Goal: Transaction & Acquisition: Purchase product/service

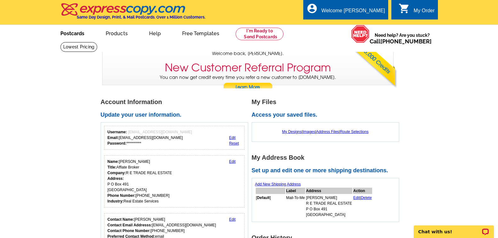
click at [82, 34] on link "Postcards" at bounding box center [72, 32] width 44 height 15
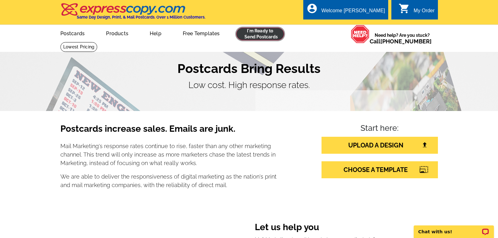
click at [256, 39] on link at bounding box center [260, 34] width 48 height 13
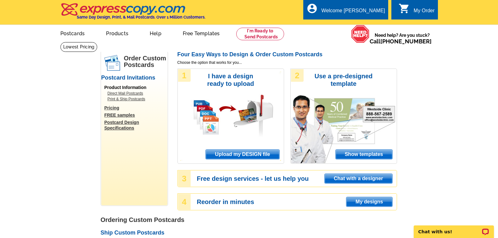
click at [338, 158] on span "Show templates" at bounding box center [364, 154] width 57 height 9
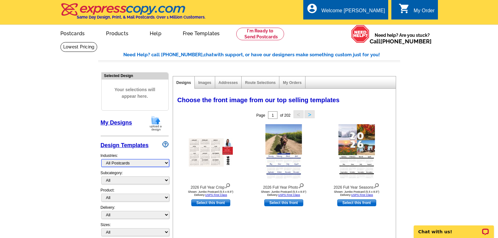
click at [153, 165] on select "What's New Real Estate Mortgage Insurance HVAC Dental Solar EDDM - NEW! Calenda…" at bounding box center [135, 163] width 68 height 8
select select "785"
click at [101, 160] on select "What's New Real Estate Mortgage Insurance HVAC Dental Solar EDDM - NEW! Calenda…" at bounding box center [135, 163] width 68 height 8
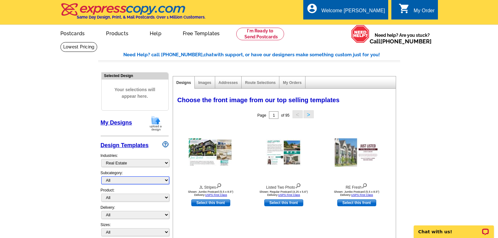
click at [129, 178] on select "All RE/MAX® Referrals Keller Williams® Berkshire Hathaway Home Services Century…" at bounding box center [135, 181] width 68 height 8
select select "788"
click at [101, 177] on select "All RE/MAX® Referrals Keller Williams® Berkshire Hathaway Home Services Century…" at bounding box center [135, 181] width 68 height 8
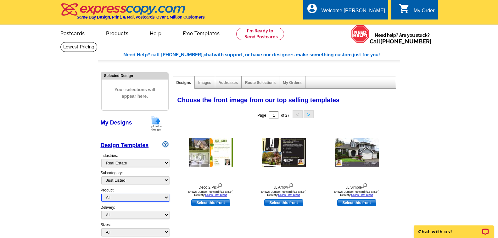
click at [124, 196] on select "All Postcards Letters and flyers Business Cards Door Hangers Greeting Cards" at bounding box center [135, 198] width 68 height 8
select select "1"
click at [101, 194] on select "All Postcards Letters and flyers Business Cards Door Hangers Greeting Cards" at bounding box center [135, 198] width 68 height 8
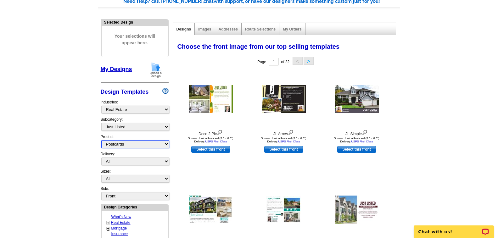
scroll to position [63, 0]
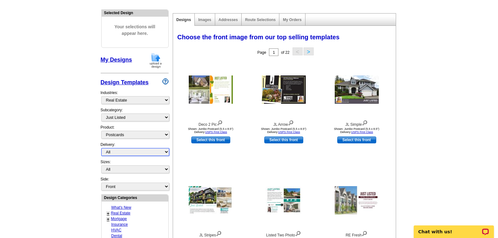
click at [130, 155] on select "All First Class Mail Shipped to Me EDDM Save 66% on Postage" at bounding box center [135, 152] width 68 height 8
select select "1"
click at [101, 149] on select "All First Class Mail Shipped to Me EDDM Save 66% on Postage" at bounding box center [135, 152] width 68 height 8
click at [131, 168] on select "All Jumbo Postcard (5.5" x 8.5") Regular Postcard (4.25" x 5.6") Panoramic Post…" at bounding box center [135, 170] width 68 height 8
select select "1"
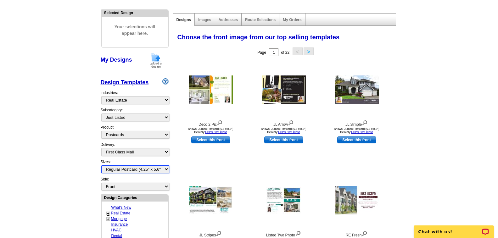
click at [101, 166] on select "All Jumbo Postcard (5.5" x 8.5") Regular Postcard (4.25" x 5.6") Panoramic Post…" at bounding box center [135, 170] width 68 height 8
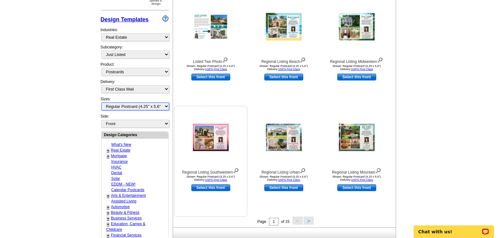
scroll to position [157, 0]
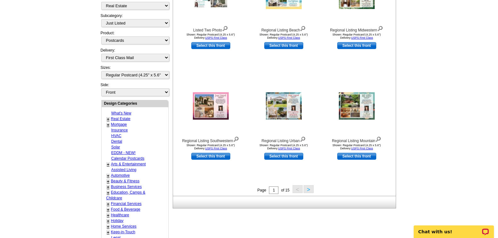
click at [304, 191] on button ">" at bounding box center [309, 189] width 10 height 8
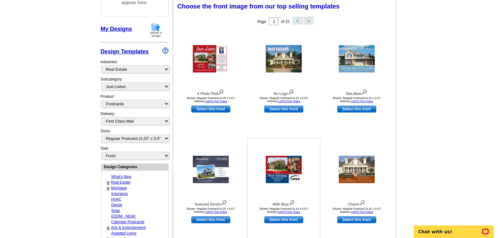
scroll to position [93, 0]
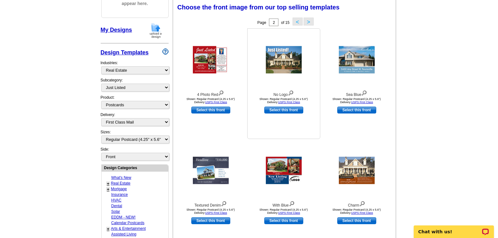
click at [267, 113] on link "Select this front" at bounding box center [283, 110] width 39 height 7
select select "back"
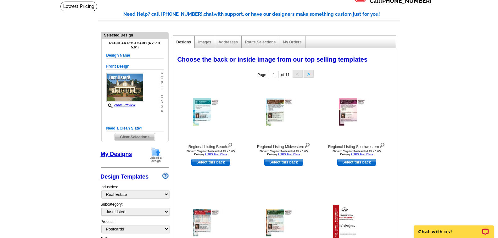
scroll to position [31, 0]
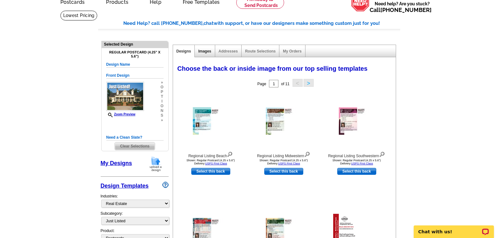
click at [204, 53] on link "Images" at bounding box center [204, 51] width 13 height 4
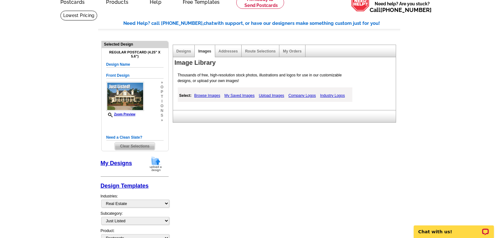
click at [213, 95] on link "Browse Images" at bounding box center [207, 96] width 29 height 8
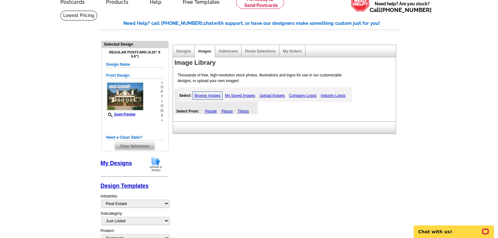
click at [228, 97] on link "My Saved Images" at bounding box center [239, 96] width 33 height 8
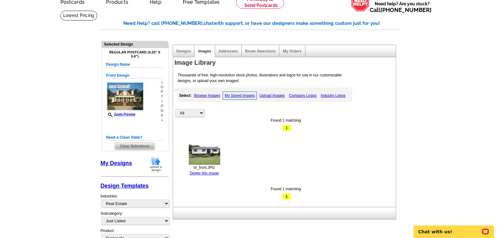
click at [263, 95] on link "Upload Images" at bounding box center [272, 96] width 29 height 8
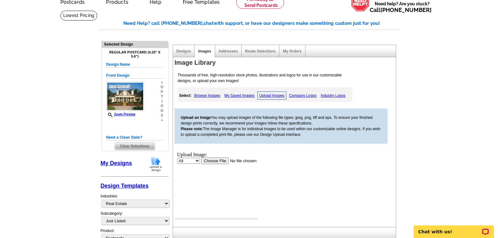
scroll to position [0, 0]
click at [213, 161] on input "file" at bounding box center [241, 160] width 80 height 7
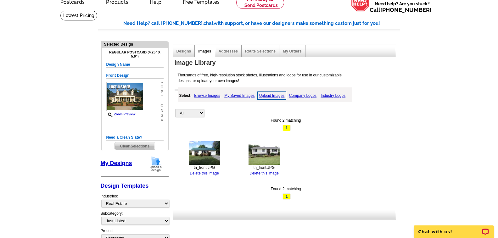
click at [209, 146] on img at bounding box center [204, 153] width 31 height 24
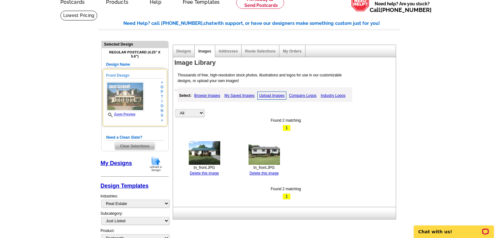
click at [130, 109] on img at bounding box center [125, 96] width 38 height 29
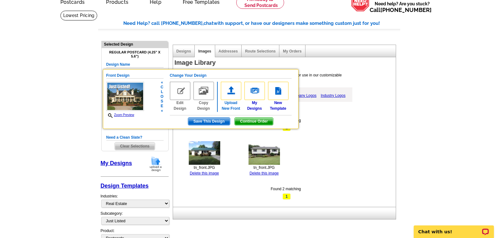
click at [224, 108] on link "Upload New Front" at bounding box center [231, 97] width 20 height 30
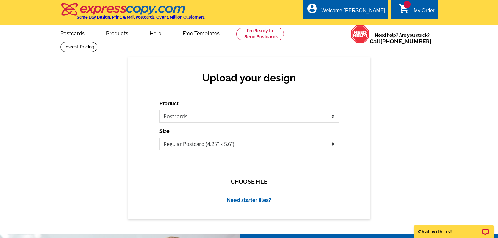
click at [225, 176] on button "CHOOSE FILE" at bounding box center [249, 181] width 62 height 15
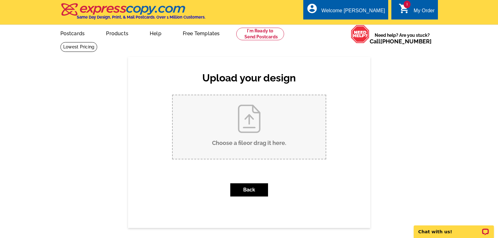
click at [242, 145] on input "Choose a file or drag it here ." at bounding box center [249, 127] width 153 height 64
type input "C:\fakepath\tn_front.JPG"
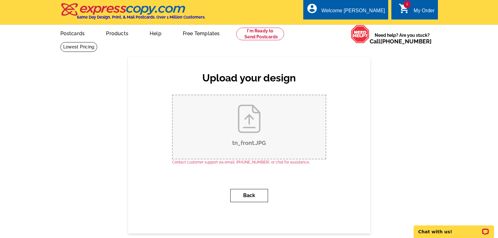
click at [239, 193] on button "Back" at bounding box center [249, 195] width 38 height 13
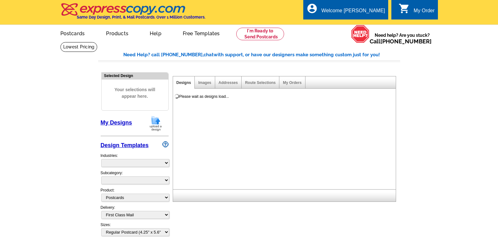
select select
select select "1"
select select "back"
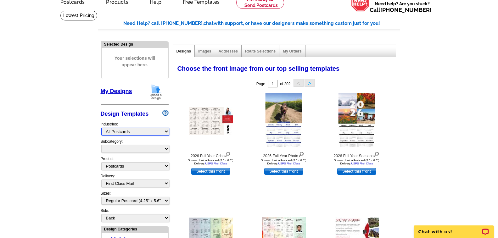
click at [114, 132] on select "What's New Real Estate Mortgage Insurance HVAC Dental Solar EDDM - NEW! Calenda…" at bounding box center [135, 132] width 68 height 8
select select "785"
click at [101, 128] on select "What's New Real Estate Mortgage Insurance HVAC Dental Solar EDDM - NEW! Calenda…" at bounding box center [135, 132] width 68 height 8
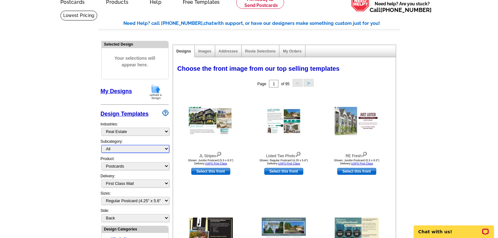
click at [107, 149] on select "All RE/MAX® Referrals Keller Williams® Berkshire Hathaway Home Services Century…" at bounding box center [135, 149] width 68 height 8
click at [101, 145] on select "All RE/MAX® Referrals Keller Williams® Berkshire Hathaway Home Services Century…" at bounding box center [135, 149] width 68 height 8
click at [121, 199] on select "All Jumbo Postcard (5.5" x 8.5") Regular Postcard (4.25" x 5.6") Panoramic Post…" at bounding box center [135, 201] width 68 height 8
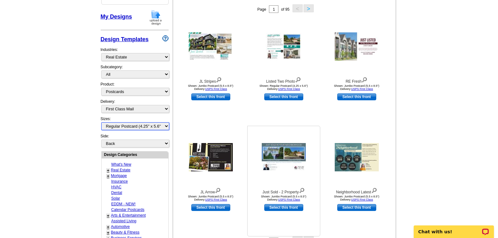
scroll to position [94, 0]
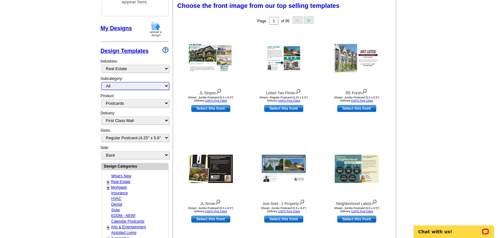
click at [165, 88] on select "All RE/MAX® Referrals Keller Williams® Berkshire Hathaway Home Services Century…" at bounding box center [135, 86] width 68 height 8
select select "788"
click at [101, 82] on select "All RE/MAX® Referrals Keller Williams® Berkshire Hathaway Home Services Century…" at bounding box center [135, 86] width 68 height 8
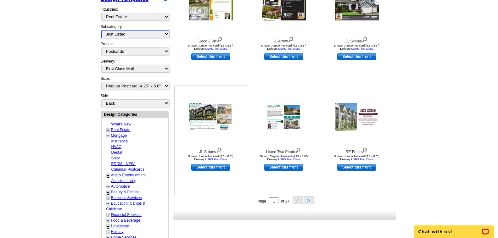
scroll to position [157, 0]
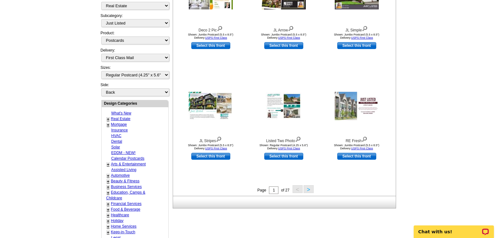
click at [305, 190] on button ">" at bounding box center [309, 189] width 10 height 8
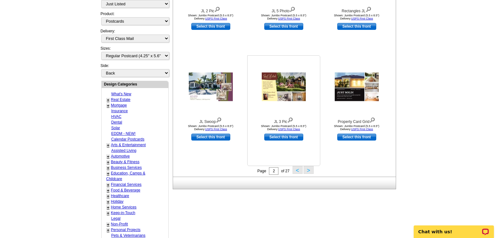
scroll to position [187, 0]
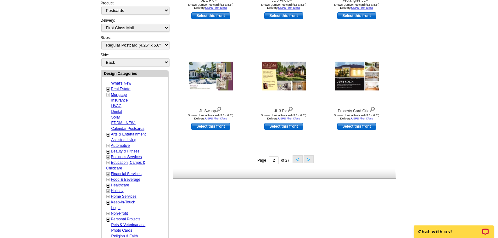
click at [306, 160] on button ">" at bounding box center [309, 159] width 10 height 8
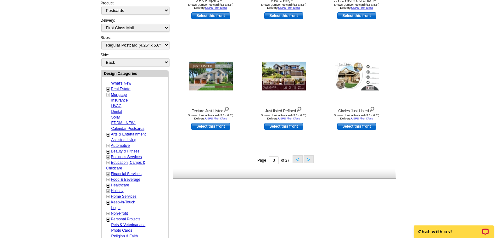
click at [306, 160] on button ">" at bounding box center [309, 159] width 10 height 8
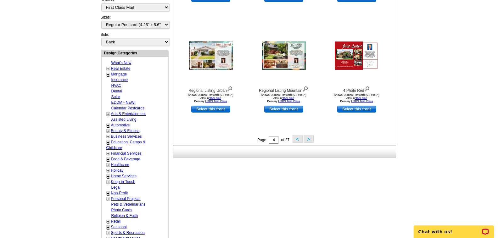
scroll to position [219, 0]
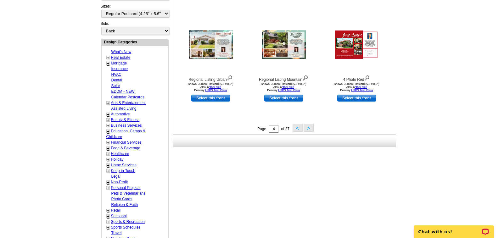
click at [309, 130] on button ">" at bounding box center [309, 128] width 10 height 8
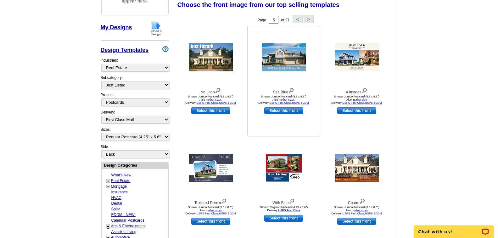
scroll to position [93, 0]
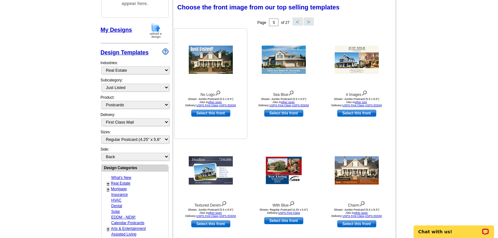
click at [199, 113] on link "Select this front" at bounding box center [210, 113] width 39 height 7
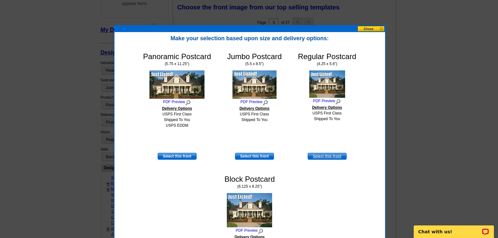
scroll to position [124, 0]
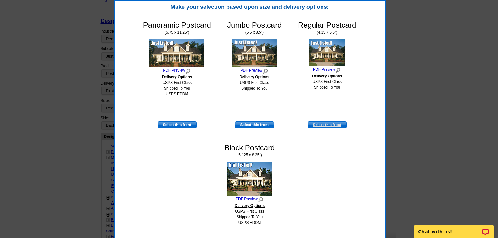
click at [314, 125] on link "Select this front" at bounding box center [327, 124] width 39 height 7
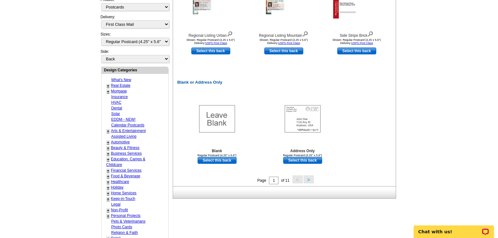
scroll to position [252, 0]
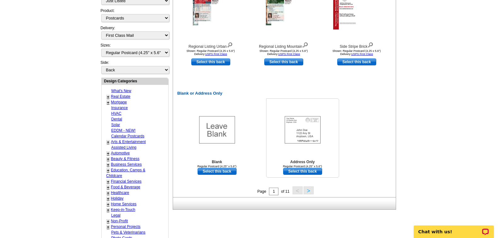
click at [292, 174] on link "Select this back" at bounding box center [302, 171] width 39 height 7
select select "front"
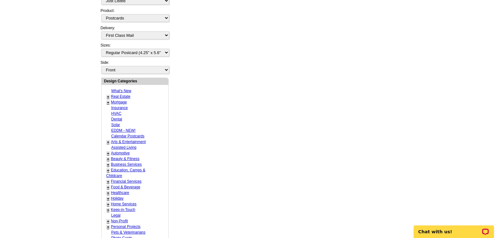
scroll to position [0, 0]
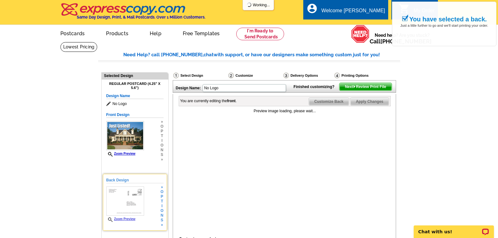
click at [125, 194] on img at bounding box center [125, 201] width 38 height 29
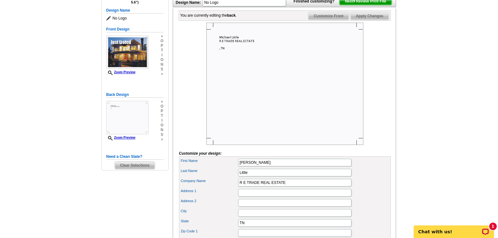
scroll to position [94, 0]
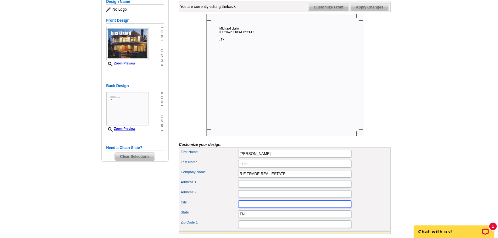
click at [242, 208] on input "City" at bounding box center [294, 204] width 113 height 8
type input "a"
type input "[GEOGRAPHIC_DATA]"
click at [244, 228] on input "Zip Code 1" at bounding box center [294, 225] width 113 height 8
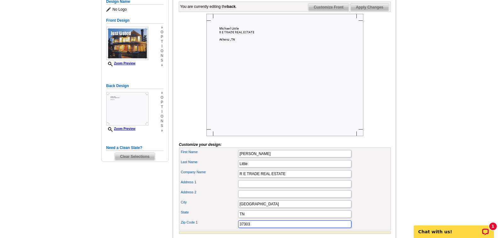
type input "37303"
click at [241, 188] on input "Address 1" at bounding box center [294, 184] width 113 height 8
type input "P.O. Box 491"
click at [412, 167] on main "Need Help? call [PHONE_NUMBER], chat with support, or have our designers make s…" at bounding box center [249, 116] width 498 height 338
click at [414, 185] on main "Need Help? call [PHONE_NUMBER], chat with support, or have our designers make s…" at bounding box center [249, 116] width 498 height 338
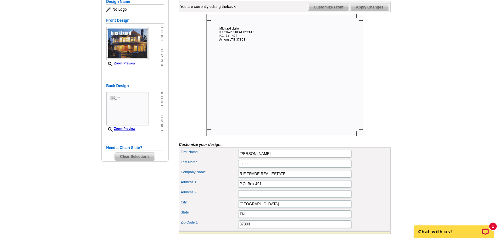
click at [314, 11] on span "Customize Front" at bounding box center [328, 7] width 41 height 8
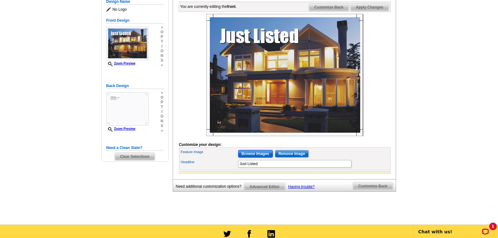
click at [248, 158] on input "Browse Images" at bounding box center [255, 154] width 35 height 8
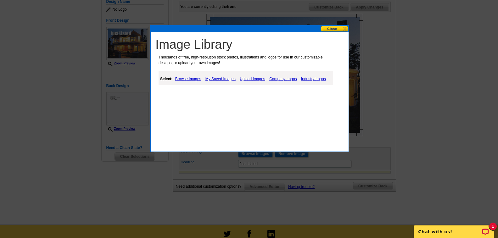
click at [244, 80] on link "Upload Images" at bounding box center [252, 79] width 29 height 8
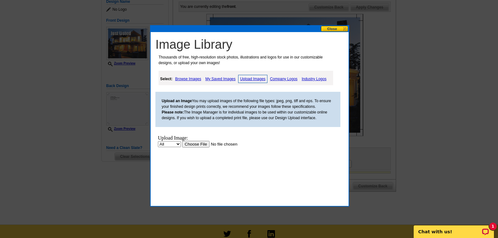
click at [188, 145] on input "file" at bounding box center [222, 144] width 80 height 7
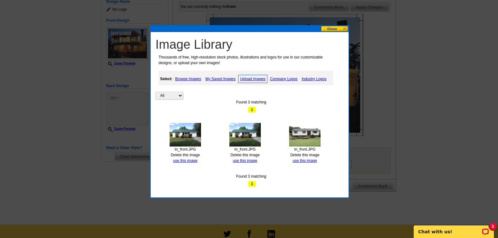
click at [331, 26] on button at bounding box center [335, 29] width 28 height 6
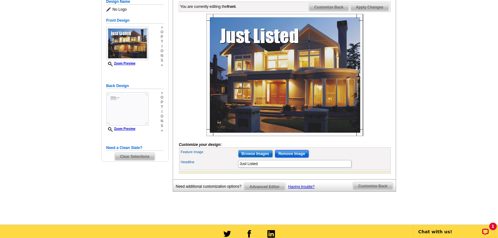
click at [278, 158] on input "Remove Image" at bounding box center [292, 154] width 34 height 8
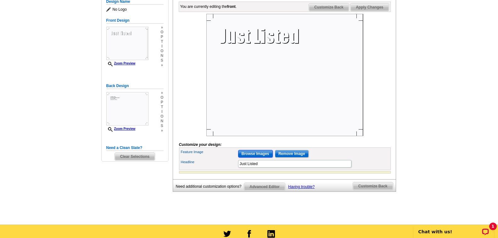
click at [264, 158] on input "Browse Images" at bounding box center [255, 154] width 35 height 8
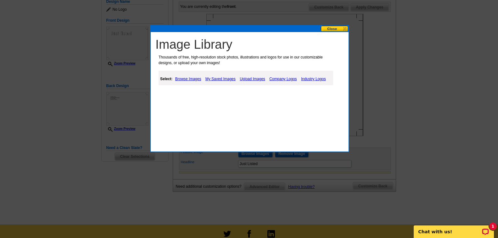
click at [222, 81] on link "My Saved Images" at bounding box center [220, 79] width 33 height 8
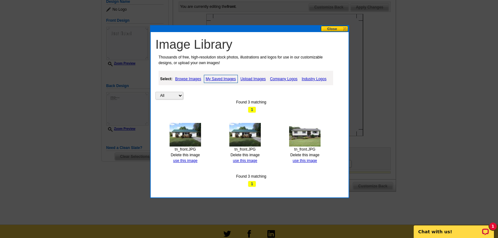
click at [190, 128] on img at bounding box center [185, 135] width 31 height 24
click at [187, 159] on link "use this image" at bounding box center [185, 161] width 24 height 4
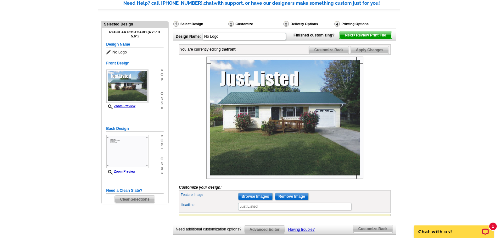
scroll to position [63, 0]
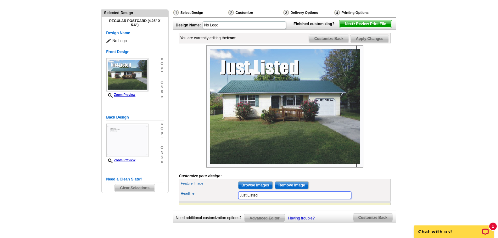
click at [260, 199] on input "Just Listed" at bounding box center [294, 196] width 113 height 8
type input "Just Listed 2208 Bower Ln. SE Cleveland, TN. 37311"
click at [357, 42] on span "Apply Changes" at bounding box center [370, 39] width 38 height 8
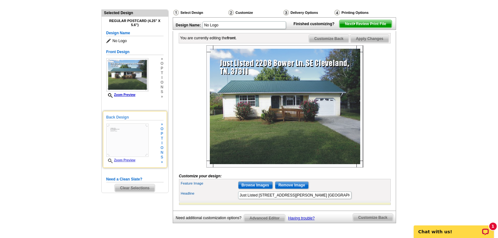
click at [143, 137] on img at bounding box center [127, 140] width 42 height 33
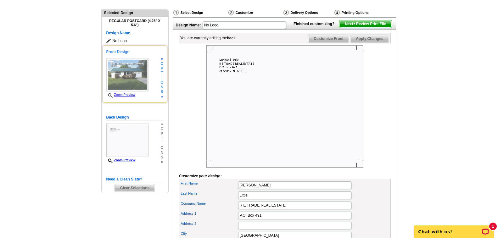
click at [139, 92] on img at bounding box center [127, 74] width 42 height 33
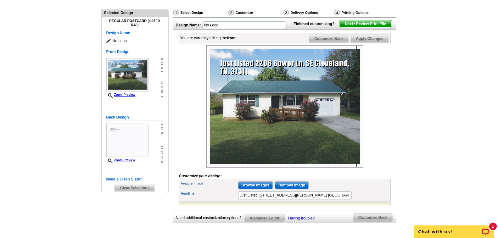
click at [350, 28] on span "Next Review Print File" at bounding box center [366, 24] width 52 height 8
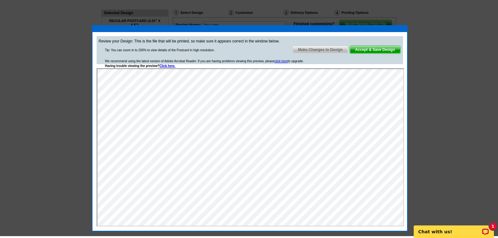
scroll to position [31, 0]
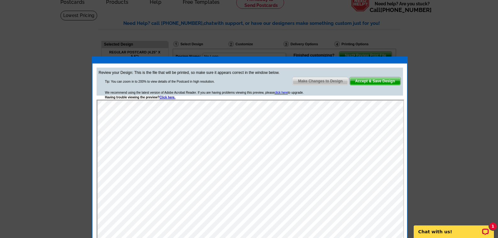
click at [368, 78] on span "Accept & Save Design" at bounding box center [375, 81] width 51 height 8
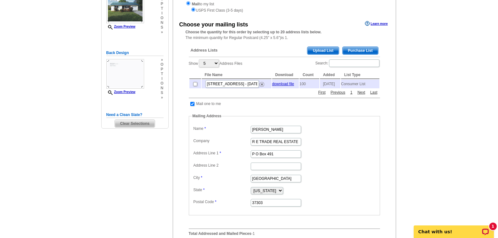
scroll to position [94, 0]
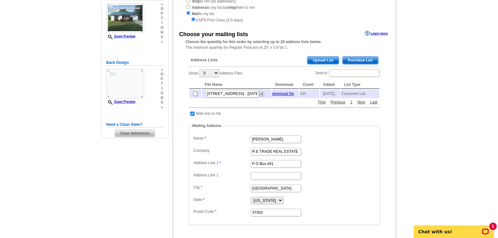
click at [343, 64] on span "Purchase List" at bounding box center [361, 61] width 36 height 8
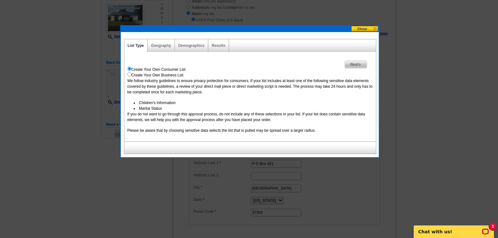
click at [165, 50] on div "Geography" at bounding box center [161, 45] width 27 height 12
click at [165, 48] on link "Geography" at bounding box center [161, 45] width 20 height 4
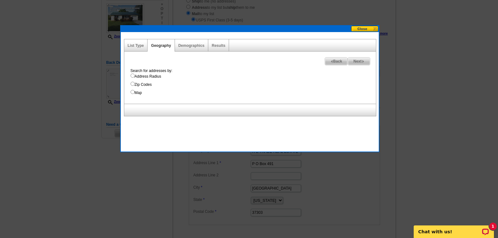
click at [136, 76] on label "Address Radius" at bounding box center [253, 77] width 245 height 6
click at [135, 76] on input "Address Radius" at bounding box center [133, 76] width 4 height 4
radio input "true"
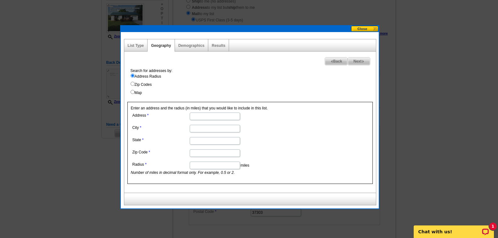
click at [193, 117] on input "Address" at bounding box center [215, 117] width 50 height 8
type input "2208 Bower Lane SE"
click at [192, 132] on input "City" at bounding box center [215, 129] width 50 height 8
type input "Cleveland"
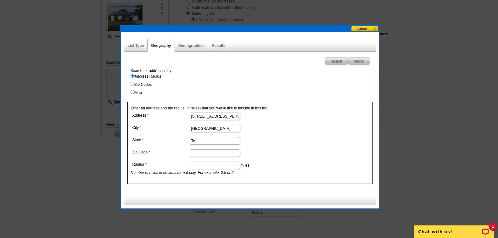
type input "[US_STATE]"
drag, startPoint x: 205, startPoint y: 155, endPoint x: 186, endPoint y: 155, distance: 19.2
click at [186, 155] on dl "Address 2208 Bower Lane SE City Cleveland State Tennessee Zip Code 37385 Radius…" at bounding box center [214, 143] width 167 height 65
type input "37311"
click at [195, 165] on input "Radius" at bounding box center [215, 166] width 50 height 8
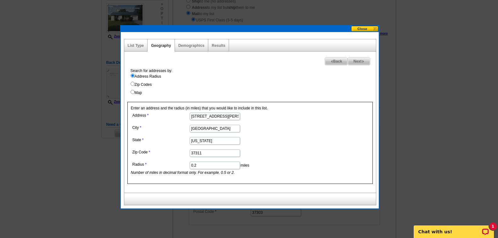
type input "0.2"
click at [356, 62] on span "Next" at bounding box center [359, 62] width 22 height 8
select select
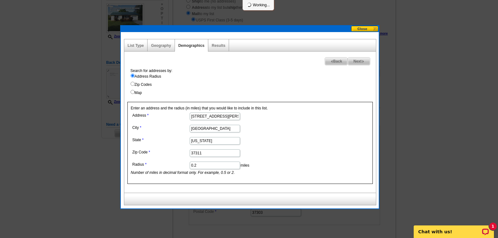
select select
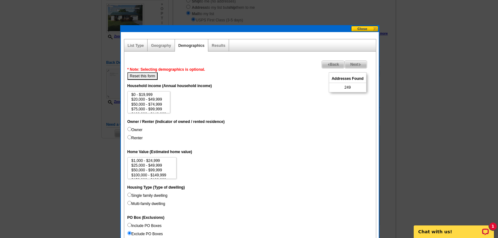
click at [329, 63] on span "Back" at bounding box center [333, 65] width 23 height 8
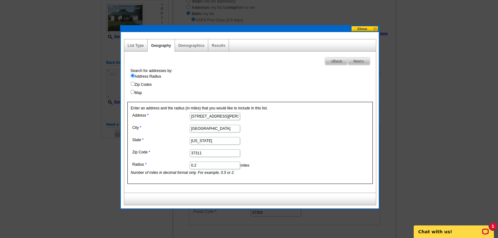
drag, startPoint x: 207, startPoint y: 166, endPoint x: 190, endPoint y: 168, distance: 16.8
click at [190, 168] on input "0.2" at bounding box center [215, 166] width 50 height 8
type input "0.25"
click at [350, 60] on span "Next" at bounding box center [359, 62] width 22 height 8
select select
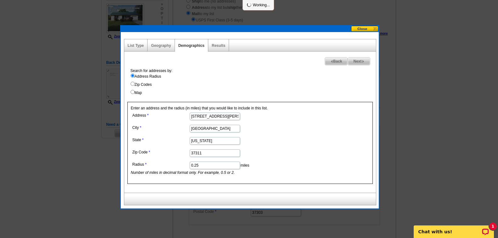
select select
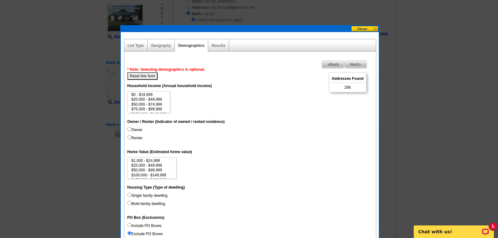
click at [333, 65] on span "Back" at bounding box center [333, 65] width 23 height 8
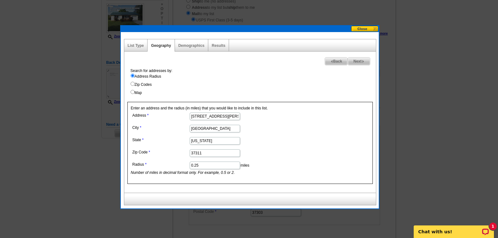
click at [212, 160] on dd "0.25 miles Number of miles in decimal format only. For example, 0.5 or 2." at bounding box center [214, 167] width 167 height 15
drag, startPoint x: 204, startPoint y: 162, endPoint x: 195, endPoint y: 165, distance: 9.9
click at [195, 165] on input "0.25" at bounding box center [215, 166] width 50 height 8
type input "0.10"
click at [351, 60] on span "Next" at bounding box center [359, 62] width 22 height 8
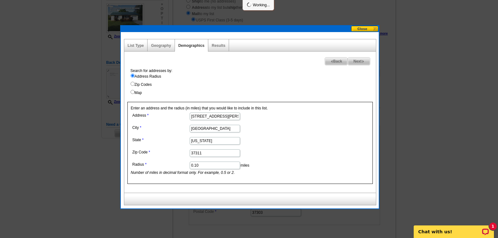
select select
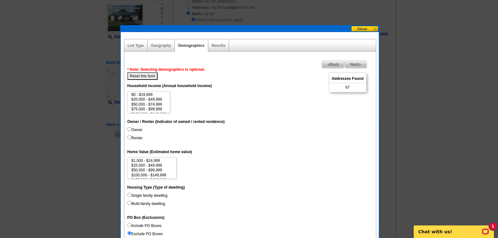
click at [326, 66] on span "Back" at bounding box center [333, 65] width 23 height 8
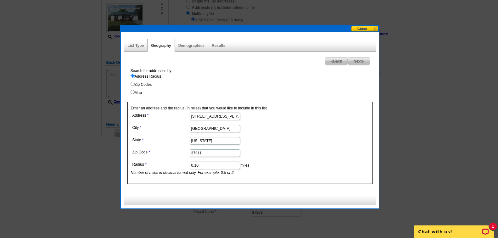
drag, startPoint x: 208, startPoint y: 165, endPoint x: 197, endPoint y: 165, distance: 11.0
click at [197, 165] on input "0.10" at bounding box center [215, 166] width 50 height 8
type input "0.12"
click at [349, 63] on span "Next" at bounding box center [359, 62] width 22 height 8
select select
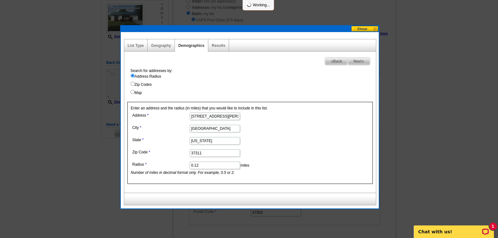
select select
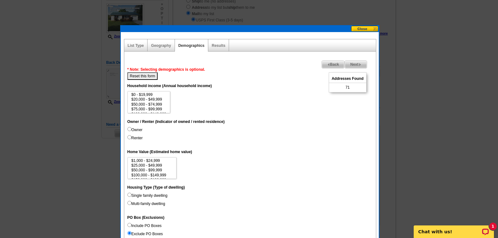
click at [333, 62] on span "Back" at bounding box center [333, 65] width 23 height 8
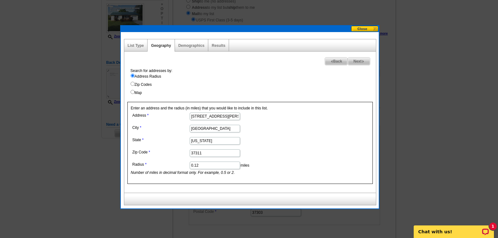
click at [199, 167] on input "0.12" at bounding box center [215, 166] width 50 height 8
type input "0.15"
click at [349, 65] on div "Next Back Search for addresses by: Address Radius Zip Codes Map Enter an addres…" at bounding box center [250, 122] width 252 height 141
click at [350, 63] on span "Next" at bounding box center [359, 62] width 22 height 8
select select
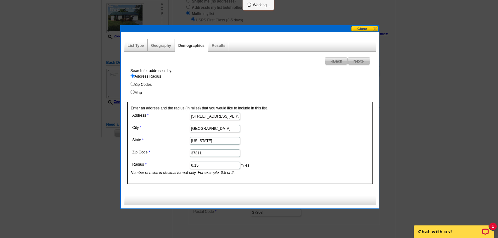
select select
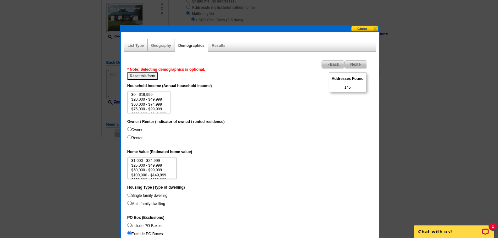
click at [333, 65] on span "Back" at bounding box center [333, 65] width 23 height 8
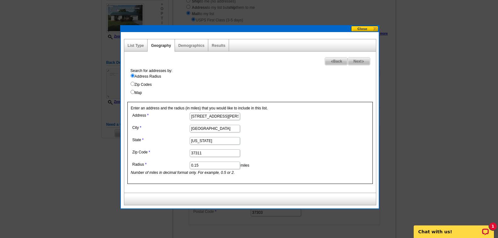
click at [197, 168] on input "0.15" at bounding box center [215, 166] width 50 height 8
type input "0.13"
click at [349, 64] on span "Next" at bounding box center [359, 62] width 22 height 8
select select
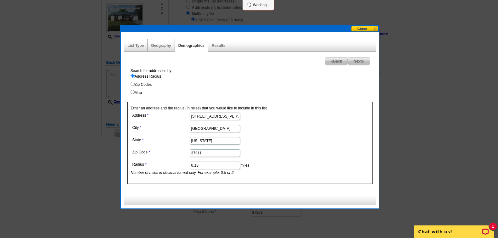
select select
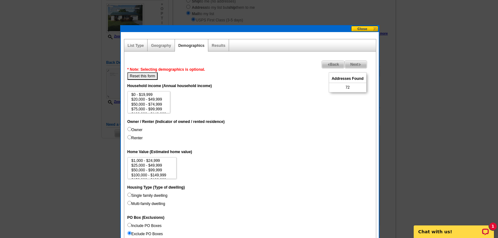
click at [331, 64] on span "Back" at bounding box center [333, 65] width 23 height 8
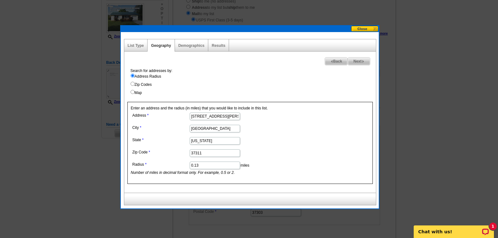
drag, startPoint x: 211, startPoint y: 163, endPoint x: 195, endPoint y: 165, distance: 16.2
click at [195, 165] on input "0.13" at bounding box center [215, 166] width 50 height 8
type input "0.14"
click at [352, 61] on span "Next" at bounding box center [359, 62] width 22 height 8
select select
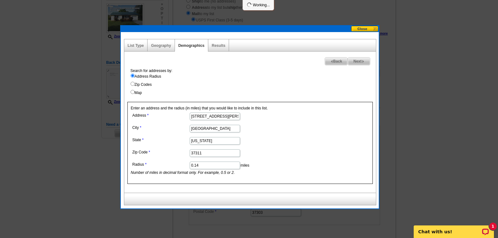
select select
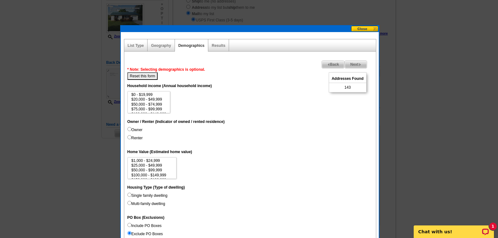
click at [336, 65] on span "Back" at bounding box center [333, 65] width 23 height 8
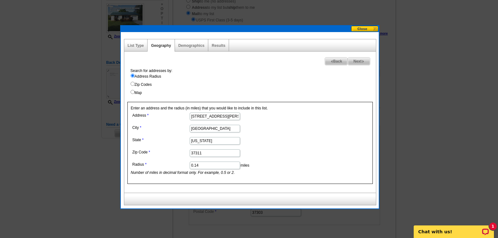
drag, startPoint x: 200, startPoint y: 165, endPoint x: 197, endPoint y: 166, distance: 3.2
click at [197, 166] on input "0.14" at bounding box center [215, 166] width 50 height 8
type input "0.132"
click at [350, 60] on span "Next" at bounding box center [359, 62] width 22 height 8
select select
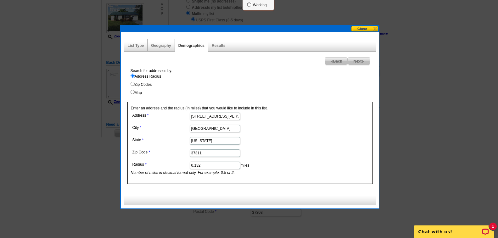
select select
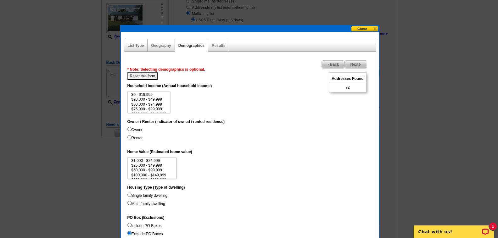
click at [333, 64] on span "Back" at bounding box center [333, 65] width 23 height 8
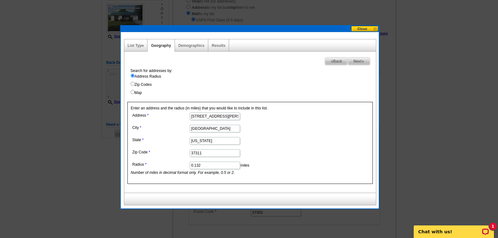
click at [198, 167] on input "0.132" at bounding box center [215, 166] width 50 height 8
type input "0.135"
click at [349, 64] on span "Next" at bounding box center [359, 62] width 22 height 8
select select
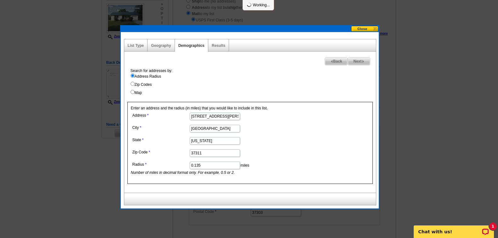
select select
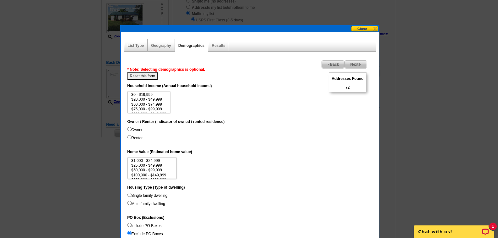
click at [330, 65] on span "Back" at bounding box center [333, 65] width 23 height 8
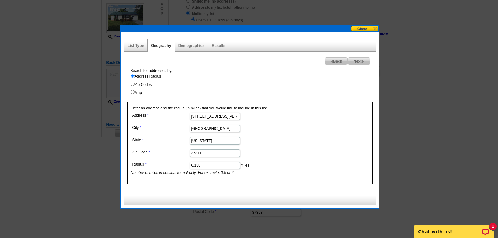
click at [201, 168] on input "0.135" at bounding box center [215, 166] width 50 height 8
type input "0.138"
click at [349, 63] on span "Next" at bounding box center [359, 62] width 22 height 8
select select
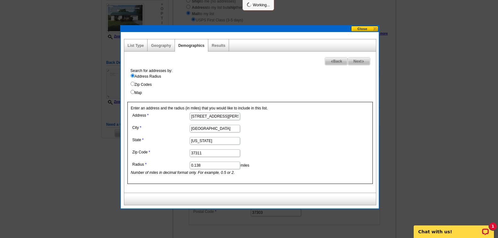
select select
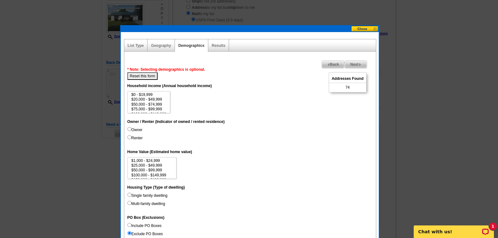
click at [336, 65] on span "Back" at bounding box center [333, 65] width 23 height 8
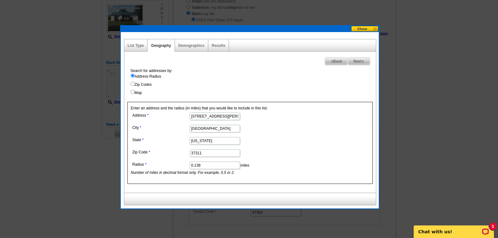
drag, startPoint x: 204, startPoint y: 163, endPoint x: 198, endPoint y: 164, distance: 5.4
click at [198, 164] on input "0.138" at bounding box center [215, 166] width 50 height 8
type input "0.139"
click at [350, 63] on span "Next" at bounding box center [359, 62] width 22 height 8
select select
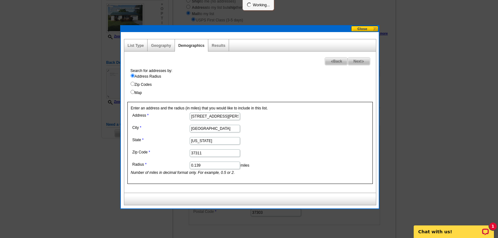
select select
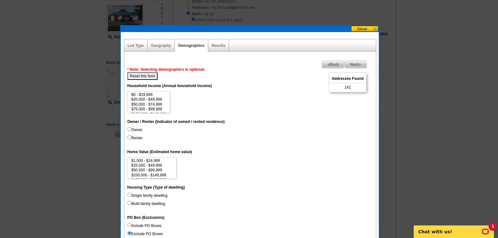
click at [337, 63] on span "Back" at bounding box center [333, 65] width 23 height 8
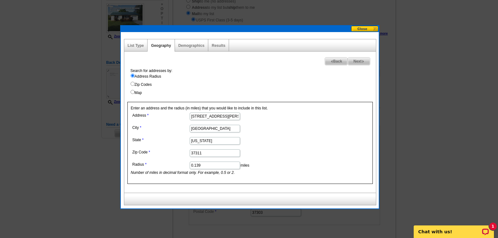
drag, startPoint x: 204, startPoint y: 163, endPoint x: 198, endPoint y: 166, distance: 6.8
click at [198, 166] on input "0.139" at bounding box center [215, 166] width 50 height 8
type input "0.1356"
click at [353, 62] on span "Next" at bounding box center [359, 62] width 22 height 8
select select
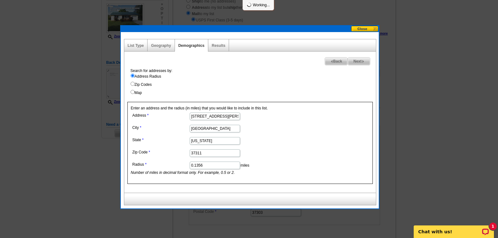
select select
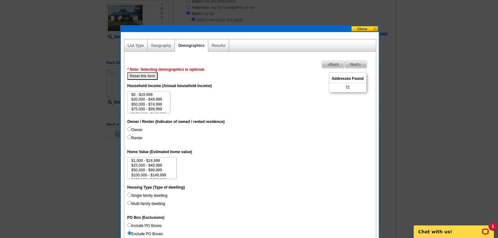
click at [332, 63] on span "Back" at bounding box center [333, 65] width 23 height 8
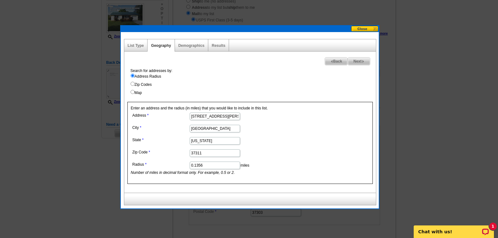
drag, startPoint x: 206, startPoint y: 165, endPoint x: 201, endPoint y: 166, distance: 4.9
click at [201, 166] on input "0.1356" at bounding box center [215, 166] width 50 height 8
type input "0.1358"
click at [354, 64] on span "Next" at bounding box center [359, 62] width 22 height 8
select select
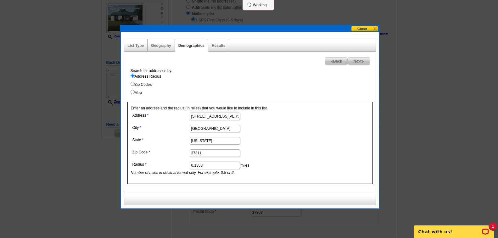
select select
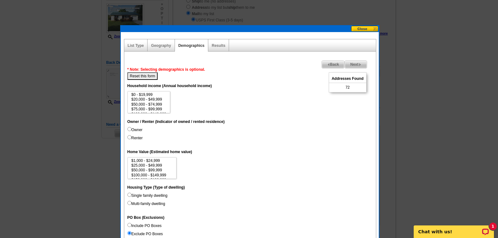
click at [323, 66] on span "Back" at bounding box center [333, 65] width 23 height 8
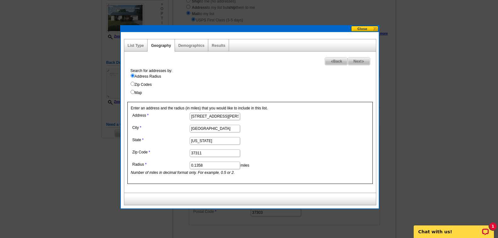
click at [200, 162] on input "0.1358" at bounding box center [215, 166] width 50 height 8
type input "0.1359"
click at [350, 61] on span "Next" at bounding box center [359, 62] width 22 height 8
select select
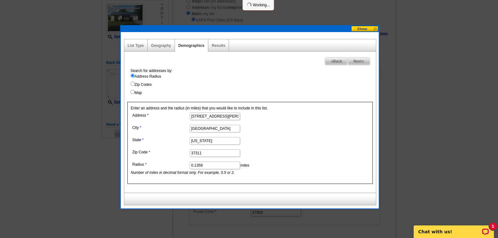
select select
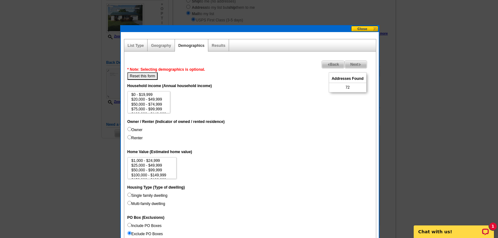
click at [338, 64] on span "Back" at bounding box center [333, 65] width 23 height 8
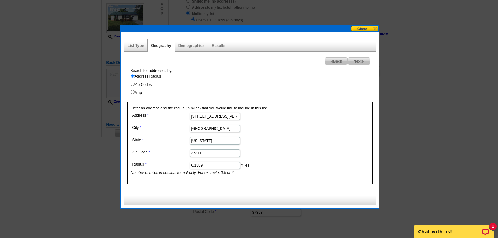
drag, startPoint x: 203, startPoint y: 164, endPoint x: 200, endPoint y: 164, distance: 3.8
click at [200, 164] on input "0.1359" at bounding box center [215, 166] width 50 height 8
type input "0.136"
click at [356, 60] on span "Next" at bounding box center [359, 62] width 22 height 8
select select
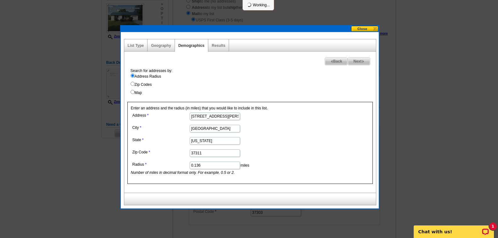
select select
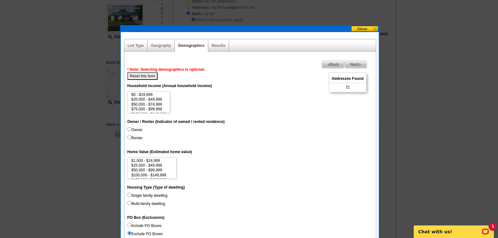
click at [335, 62] on span "Back" at bounding box center [333, 65] width 23 height 8
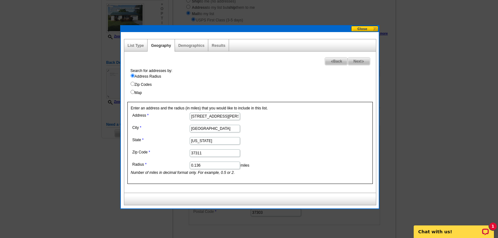
click at [200, 163] on input "0.136" at bounding box center [215, 166] width 50 height 8
type input "0.137"
click at [349, 61] on span "Next" at bounding box center [359, 62] width 22 height 8
select select
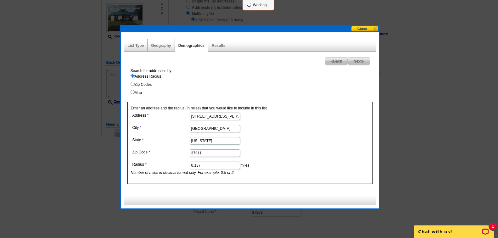
select select
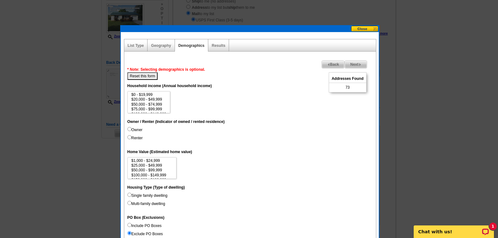
click at [329, 64] on span "Back" at bounding box center [333, 65] width 23 height 8
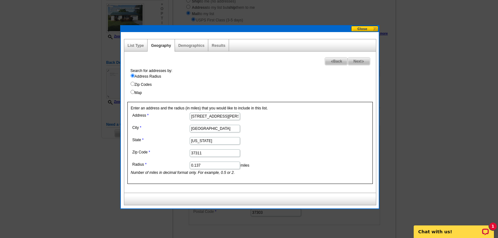
click at [200, 166] on input "0.137" at bounding box center [215, 166] width 50 height 8
type input "0.138"
click at [353, 60] on span "Next" at bounding box center [359, 62] width 22 height 8
select select
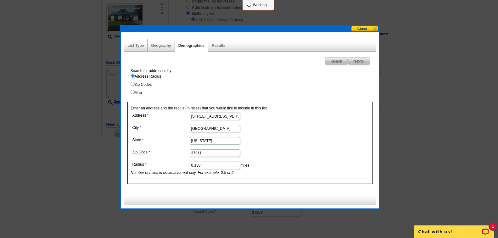
select select
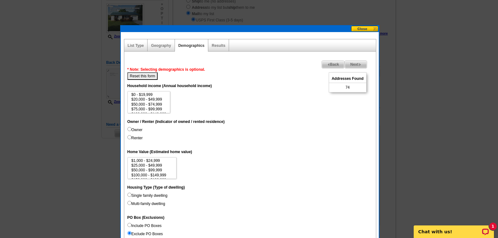
click at [325, 63] on span "Back" at bounding box center [333, 65] width 23 height 8
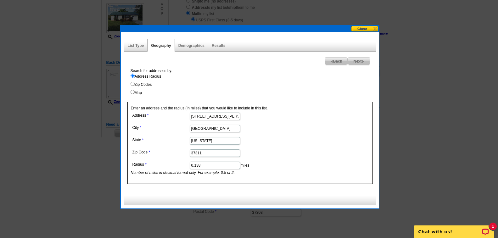
drag, startPoint x: 201, startPoint y: 162, endPoint x: 197, endPoint y: 163, distance: 3.9
click at [197, 163] on input "0.138" at bounding box center [215, 166] width 50 height 8
type input "0.1358"
click at [352, 63] on span "Next" at bounding box center [359, 62] width 22 height 8
select select
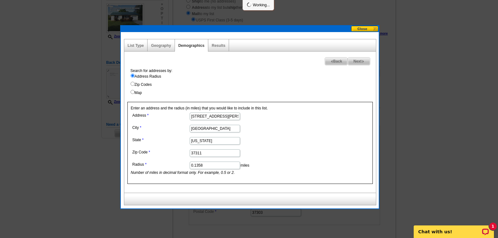
select select
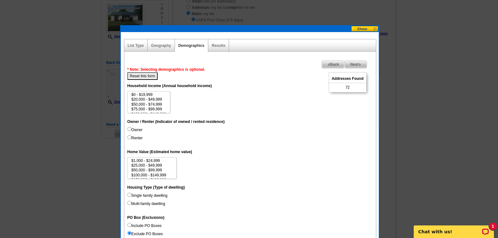
click at [337, 66] on span "Back" at bounding box center [333, 65] width 23 height 8
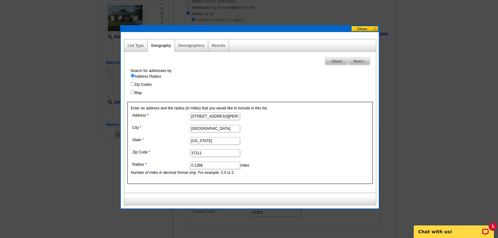
drag, startPoint x: 205, startPoint y: 165, endPoint x: 192, endPoint y: 168, distance: 13.3
click at [194, 166] on input "0.1358" at bounding box center [215, 166] width 50 height 8
click at [199, 162] on dd "020 miles Number of miles in decimal format only. For example, 0.5 or 2." at bounding box center [214, 167] width 167 height 15
drag, startPoint x: 197, startPoint y: 164, endPoint x: 184, endPoint y: 167, distance: 13.9
click at [184, 166] on dl "Address 2208 Bower Lane SE City Cleveland State Tennessee Zip Code 37311 Radius…" at bounding box center [214, 143] width 167 height 65
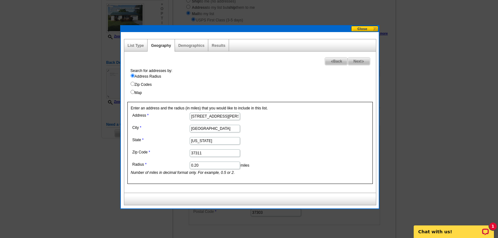
type input "0.20"
click at [349, 61] on span "Next" at bounding box center [359, 62] width 22 height 8
select select
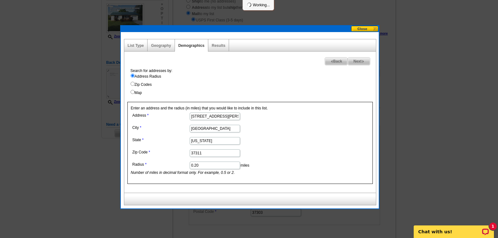
select select
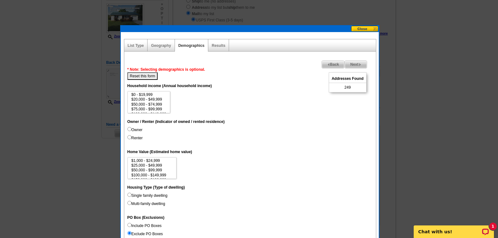
click at [335, 65] on span "Back" at bounding box center [333, 65] width 23 height 8
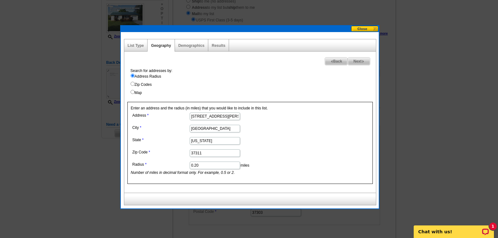
drag, startPoint x: 200, startPoint y: 166, endPoint x: 195, endPoint y: 166, distance: 4.4
click at [195, 166] on input "0.20" at bounding box center [215, 166] width 50 height 8
type input "0.18"
click at [356, 61] on span "Next" at bounding box center [359, 62] width 22 height 8
select select
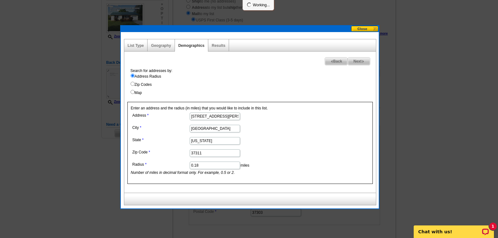
select select
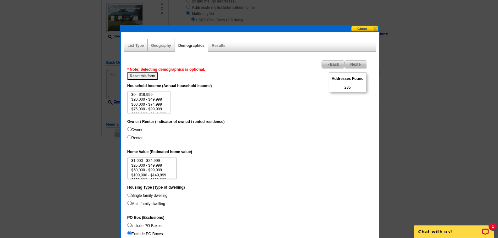
click at [337, 65] on span "Back" at bounding box center [333, 65] width 23 height 8
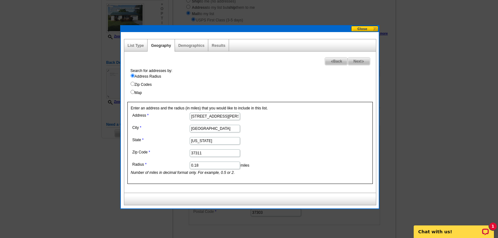
drag, startPoint x: 200, startPoint y: 166, endPoint x: 194, endPoint y: 166, distance: 5.7
click at [194, 166] on input "0.18" at bounding box center [215, 166] width 50 height 8
click at [135, 83] on label "Zip Codes" at bounding box center [253, 85] width 245 height 6
click at [135, 83] on input "Zip Codes" at bounding box center [133, 84] width 4 height 4
radio input "true"
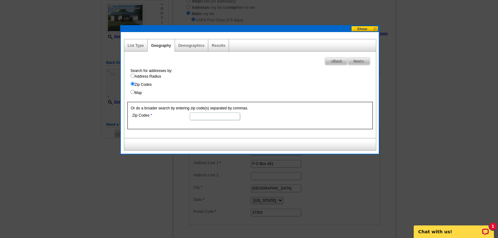
click at [192, 115] on input "Zip Codes" at bounding box center [215, 117] width 50 height 8
type input "37311"
click at [352, 59] on span "Next" at bounding box center [359, 62] width 22 height 8
select select
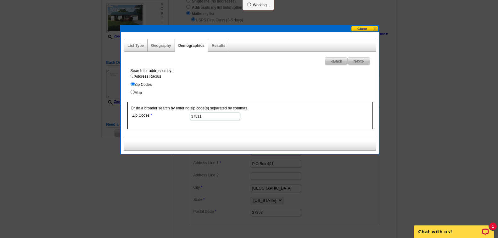
select select
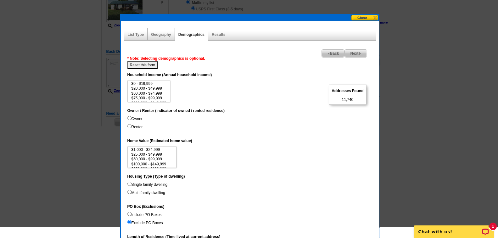
scroll to position [94, 0]
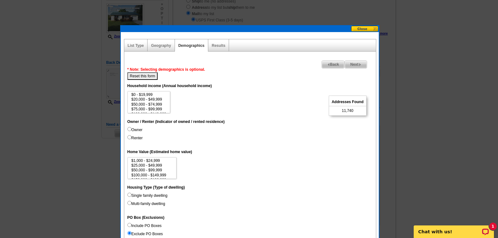
click at [325, 67] on span "Back" at bounding box center [333, 65] width 23 height 8
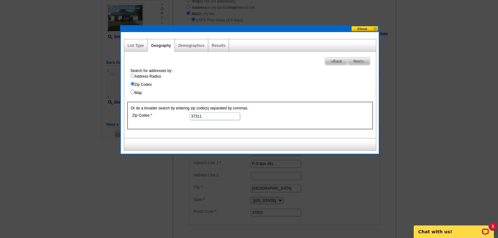
click at [132, 77] on input "Address Radius" at bounding box center [133, 76] width 4 height 4
radio input "true"
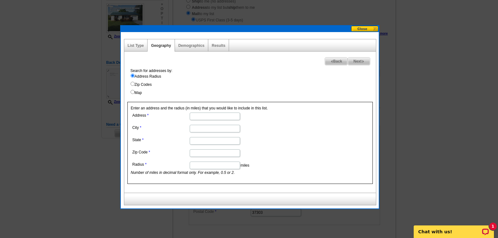
click at [193, 115] on input "Address" at bounding box center [215, 117] width 50 height 8
type input "2208 Bower Lane SE"
click at [217, 131] on input "City" at bounding box center [215, 129] width 50 height 8
type input "Cleveland"
click at [224, 143] on input "State" at bounding box center [215, 141] width 50 height 8
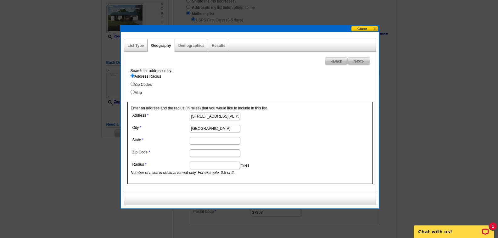
type input "Tennessee"
drag, startPoint x: 218, startPoint y: 151, endPoint x: 189, endPoint y: 154, distance: 29.4
click at [189, 153] on dd "37385" at bounding box center [214, 153] width 167 height 10
type input "37311"
click at [274, 163] on dd "miles Number of miles in decimal format only. For example, 0.5 or 2." at bounding box center [214, 167] width 167 height 15
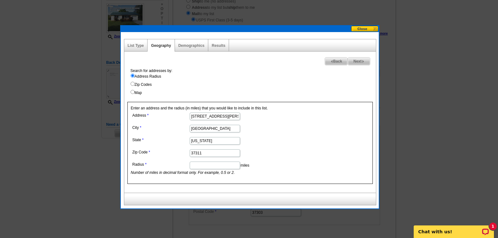
click at [218, 168] on input "Radius" at bounding box center [215, 166] width 50 height 8
type input "0.12"
click at [355, 60] on span "Next" at bounding box center [359, 62] width 22 height 8
select select
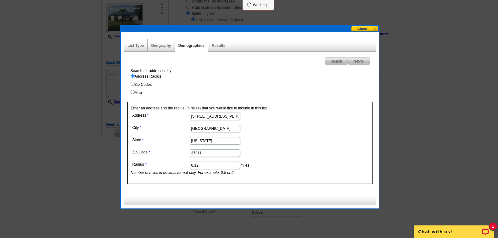
select select
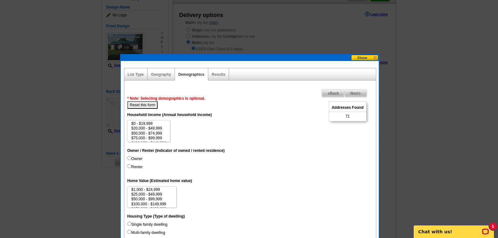
scroll to position [63, 0]
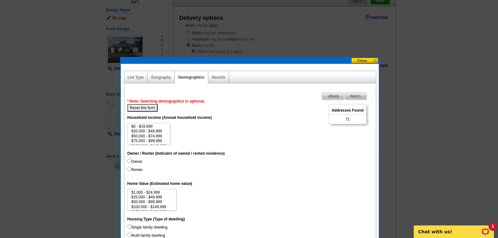
click at [329, 98] on span "Back" at bounding box center [333, 97] width 23 height 8
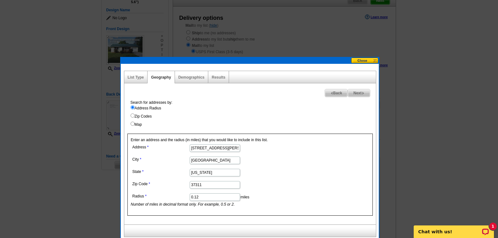
click at [198, 195] on input "0.12" at bounding box center [215, 198] width 50 height 8
type input "0.13"
click at [359, 92] on span "Next" at bounding box center [359, 93] width 22 height 8
select select
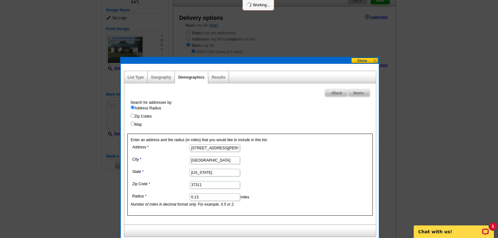
select select
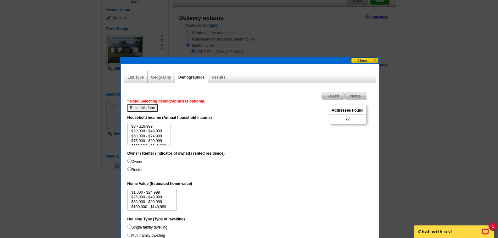
click at [338, 94] on span "Back" at bounding box center [333, 97] width 23 height 8
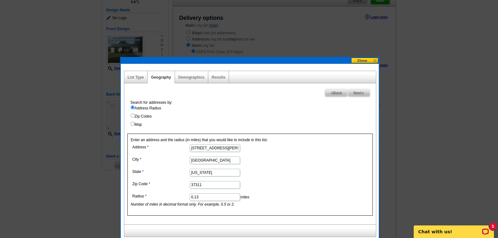
click at [199, 195] on input "0.13" at bounding box center [215, 198] width 50 height 8
type input "0.1356"
click at [358, 91] on span "Next" at bounding box center [359, 93] width 22 height 8
select select
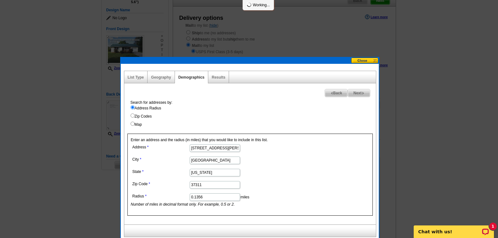
select select
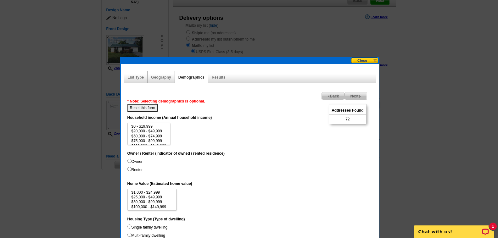
click at [334, 97] on span "Back" at bounding box center [333, 97] width 23 height 8
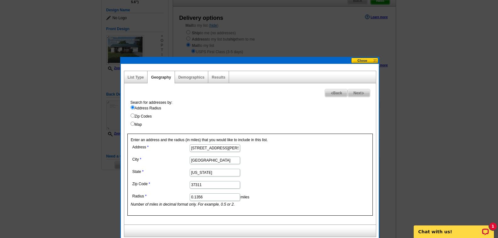
drag, startPoint x: 204, startPoint y: 200, endPoint x: 194, endPoint y: 198, distance: 9.5
click at [194, 198] on input "0.1356" at bounding box center [215, 198] width 50 height 8
type input "0.1369"
click at [351, 94] on span "Next" at bounding box center [359, 93] width 22 height 8
select select
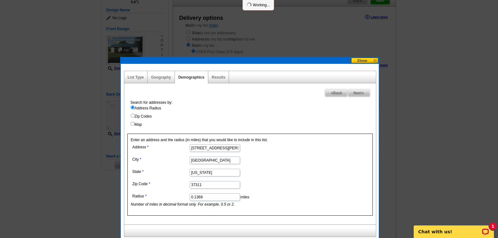
select select
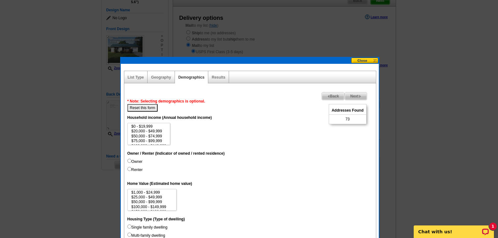
click at [335, 95] on span "Back" at bounding box center [333, 97] width 23 height 8
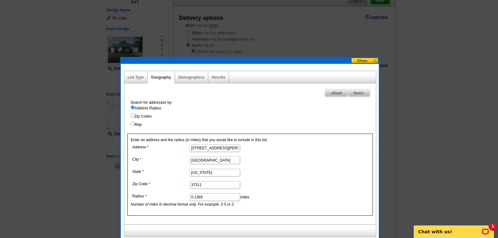
drag, startPoint x: 199, startPoint y: 195, endPoint x: 206, endPoint y: 195, distance: 7.6
click at [206, 195] on input "0.1369" at bounding box center [215, 198] width 50 height 8
type input "0.1375"
click at [356, 96] on span "Next" at bounding box center [359, 93] width 22 height 8
select select
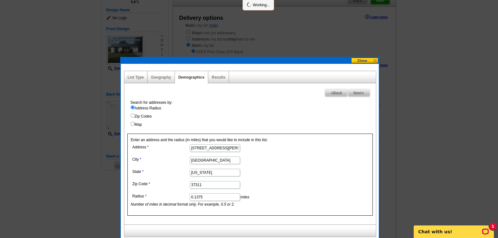
select select
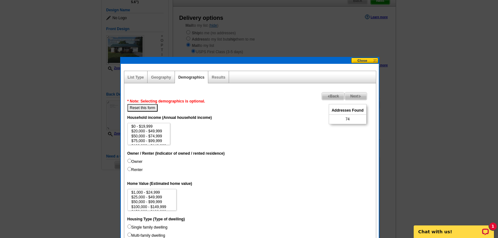
click at [324, 95] on span "Back" at bounding box center [333, 97] width 23 height 8
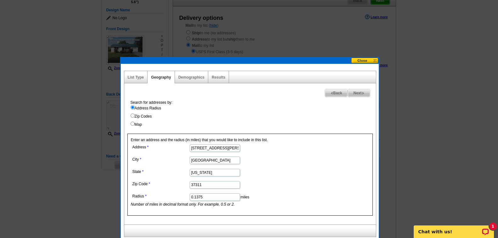
drag, startPoint x: 203, startPoint y: 197, endPoint x: 198, endPoint y: 197, distance: 4.4
click at [198, 197] on input "0.1375" at bounding box center [215, 198] width 50 height 8
type input "0.1395"
click at [352, 94] on span "Next" at bounding box center [359, 93] width 22 height 8
select select
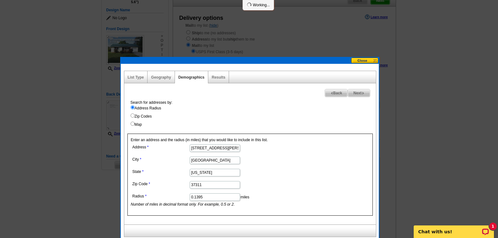
select select
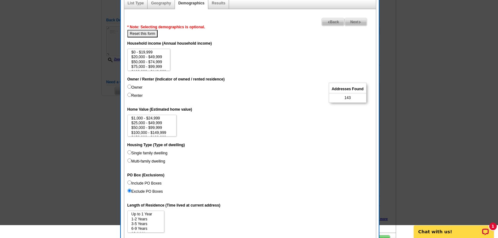
scroll to position [94, 0]
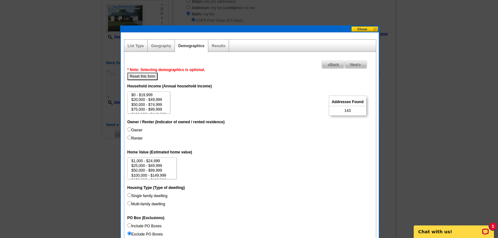
click at [334, 67] on span "Back" at bounding box center [333, 65] width 23 height 8
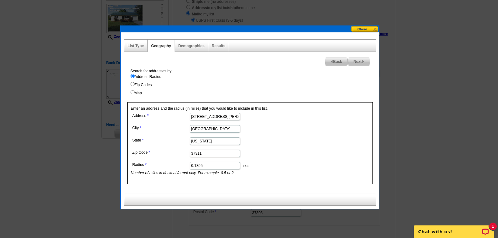
click at [201, 163] on input "0.1395" at bounding box center [215, 166] width 50 height 8
type input "0.1392"
click at [353, 60] on span "Next" at bounding box center [359, 62] width 22 height 8
select select
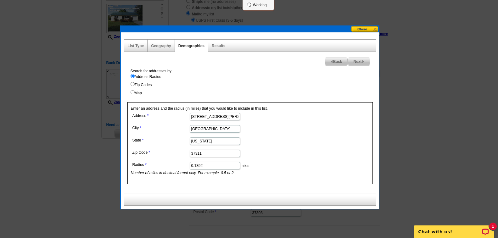
select select
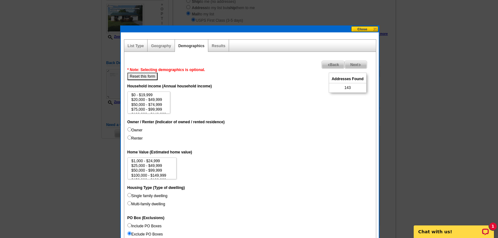
click at [333, 65] on span "Back" at bounding box center [333, 65] width 23 height 8
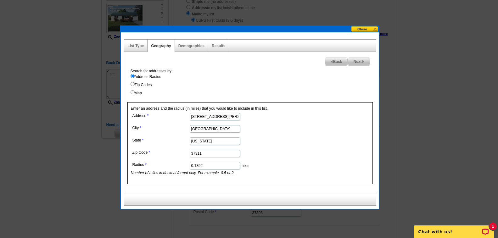
click at [201, 164] on input "0.1392" at bounding box center [215, 166] width 50 height 8
type input "0.1390"
click at [351, 63] on span "Next" at bounding box center [359, 62] width 22 height 8
select select
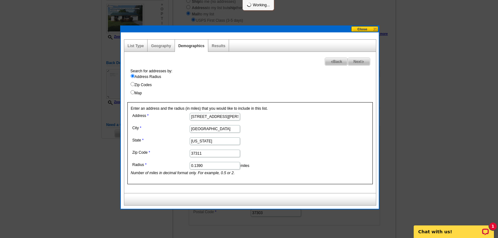
select select
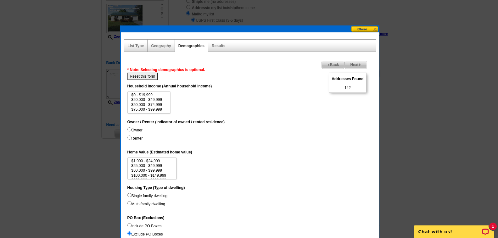
click at [332, 65] on span "Back" at bounding box center [333, 65] width 23 height 8
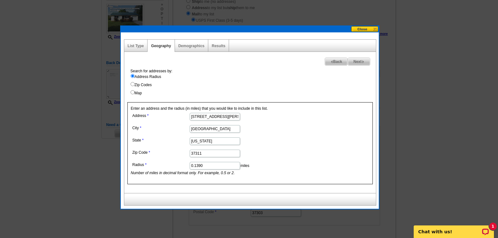
drag, startPoint x: 198, startPoint y: 166, endPoint x: 203, endPoint y: 166, distance: 4.4
click at [203, 166] on input "0.1390" at bounding box center [215, 166] width 50 height 8
type input "0.1385"
click at [356, 63] on span "Next" at bounding box center [359, 62] width 22 height 8
select select
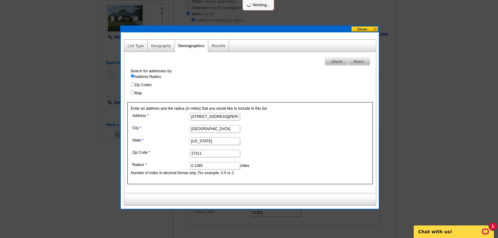
select select
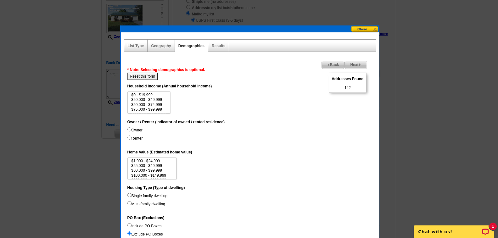
click at [337, 63] on span "Back" at bounding box center [333, 65] width 23 height 8
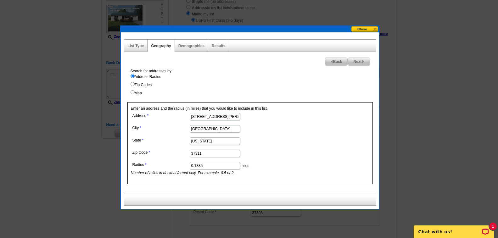
click at [202, 166] on input "0.1385" at bounding box center [215, 166] width 50 height 8
type input "0.1380"
click at [351, 62] on span "Next" at bounding box center [359, 62] width 22 height 8
select select
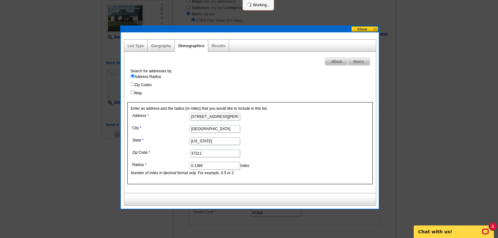
select select
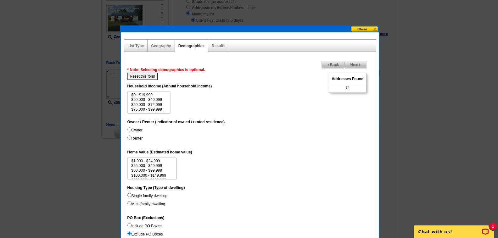
click at [338, 62] on span "Back" at bounding box center [333, 65] width 23 height 8
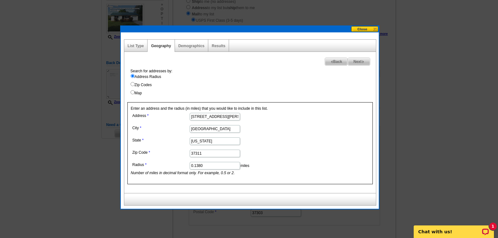
click at [201, 163] on input "0.1380" at bounding box center [215, 166] width 50 height 8
type input "0.1382"
click at [353, 64] on span "Next" at bounding box center [359, 62] width 22 height 8
select select
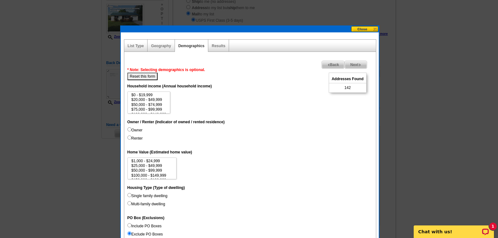
click at [340, 64] on span "Back" at bounding box center [333, 65] width 23 height 8
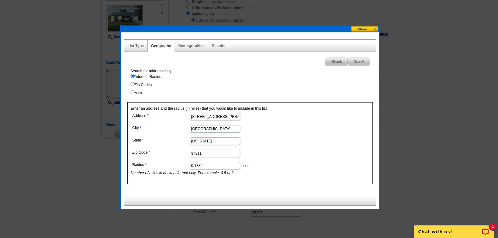
click at [358, 62] on span "Next" at bounding box center [359, 62] width 22 height 8
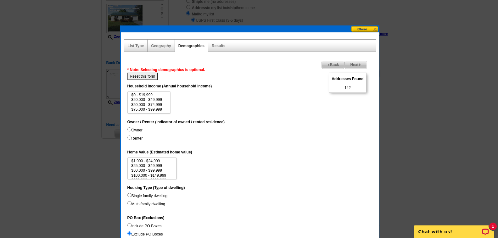
click at [336, 65] on span "Back" at bounding box center [333, 65] width 23 height 8
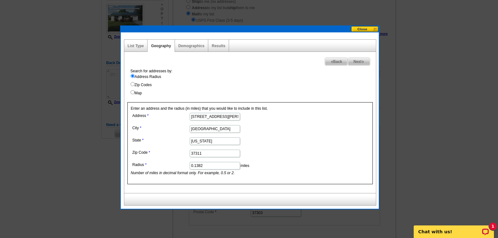
click at [201, 162] on input "0.1382" at bounding box center [215, 166] width 50 height 8
click at [354, 61] on span "Next" at bounding box center [359, 62] width 22 height 8
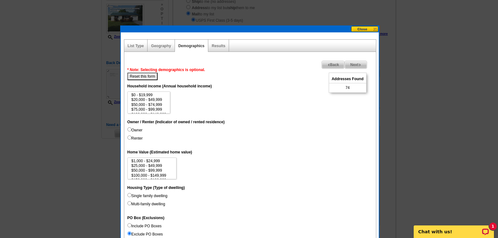
click at [336, 63] on span "Back" at bounding box center [333, 65] width 23 height 8
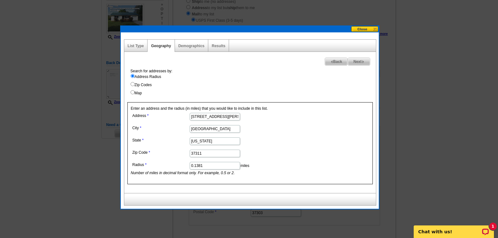
click at [131, 91] on input "Map" at bounding box center [133, 92] width 4 height 4
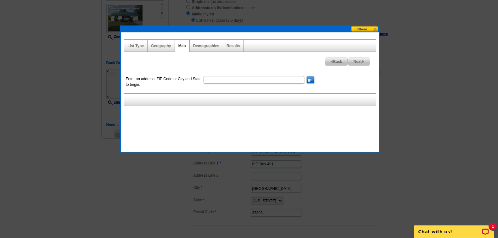
click at [206, 80] on input "Enter an address, ZIP Code or City and State to begin." at bounding box center [254, 80] width 101 height 8
click at [309, 82] on input "go" at bounding box center [310, 80] width 8 height 8
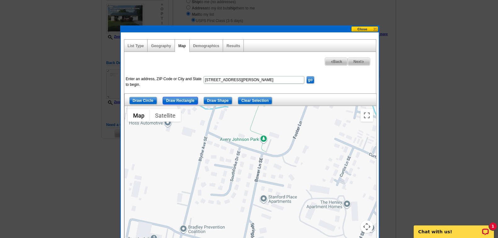
click at [187, 103] on input "Draw Rectangle" at bounding box center [180, 101] width 35 height 8
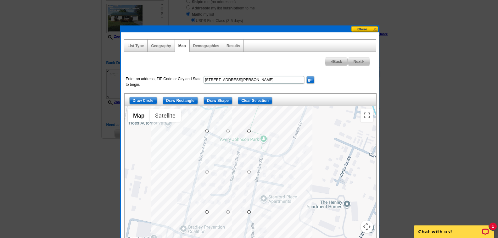
drag, startPoint x: 206, startPoint y: 131, endPoint x: 249, endPoint y: 212, distance: 91.9
drag, startPoint x: 249, startPoint y: 132, endPoint x: 268, endPoint y: 134, distance: 18.7
drag, startPoint x: 206, startPoint y: 212, endPoint x: 195, endPoint y: 212, distance: 10.7
drag, startPoint x: 266, startPoint y: 214, endPoint x: 295, endPoint y: 217, distance: 29.5
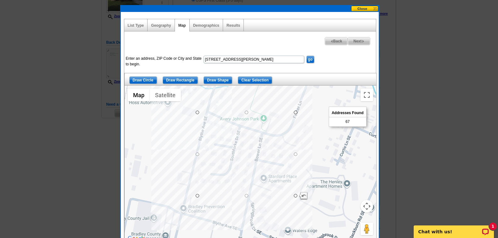
scroll to position [126, 0]
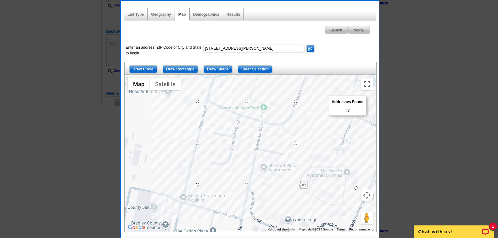
drag, startPoint x: 294, startPoint y: 184, endPoint x: 356, endPoint y: 187, distance: 61.5
drag, startPoint x: 355, startPoint y: 188, endPoint x: 335, endPoint y: 186, distance: 19.9
drag, startPoint x: 335, startPoint y: 186, endPoint x: 318, endPoint y: 185, distance: 17.7
drag, startPoint x: 319, startPoint y: 185, endPoint x: 322, endPoint y: 185, distance: 3.2
drag, startPoint x: 325, startPoint y: 186, endPoint x: 331, endPoint y: 187, distance: 6.1
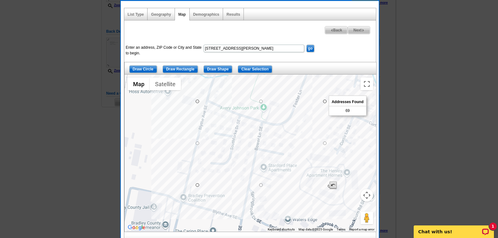
click at [331, 153] on div at bounding box center [376, 153] width 252 height 0
drag, startPoint x: 330, startPoint y: 187, endPoint x: 327, endPoint y: 186, distance: 3.3
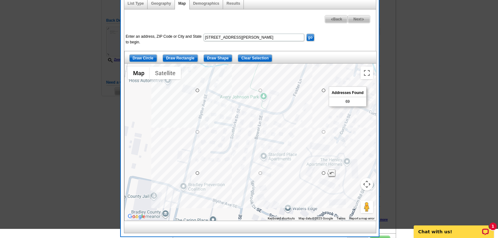
scroll to position [157, 0]
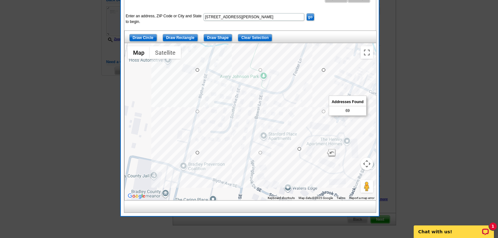
drag, startPoint x: 324, startPoint y: 152, endPoint x: 299, endPoint y: 148, distance: 25.1
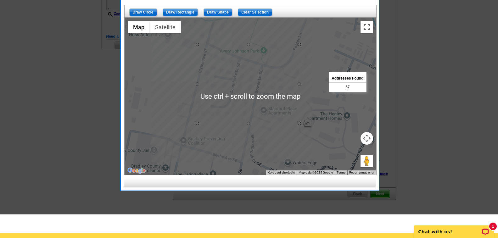
scroll to position [188, 0]
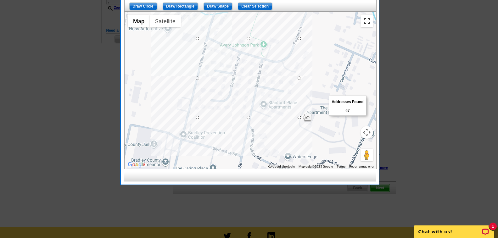
click at [366, 22] on button "Toggle fullscreen view" at bounding box center [367, 21] width 13 height 13
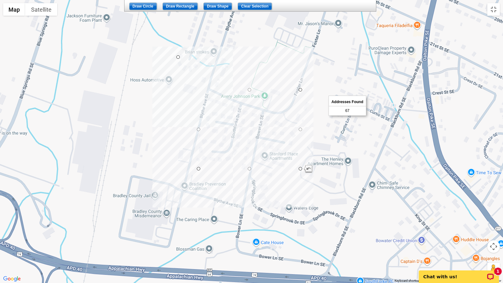
drag, startPoint x: 199, startPoint y: 91, endPoint x: 178, endPoint y: 59, distance: 38.9
click at [495, 12] on button "Toggle fullscreen view" at bounding box center [494, 9] width 13 height 13
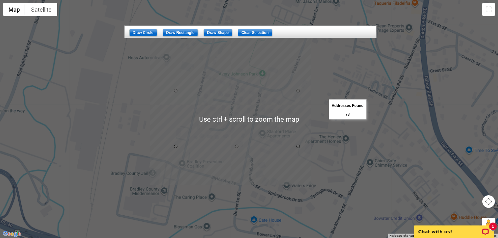
scroll to position [157, 0]
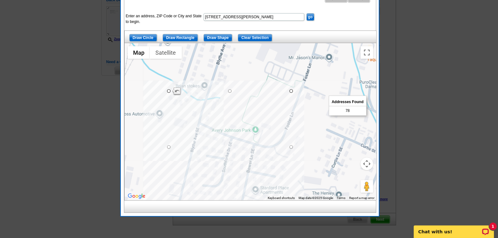
drag, startPoint x: 287, startPoint y: 63, endPoint x: 273, endPoint y: 114, distance: 53.0
click at [278, 117] on div at bounding box center [251, 121] width 252 height 157
drag, startPoint x: 169, startPoint y: 92, endPoint x: 172, endPoint y: 65, distance: 27.0
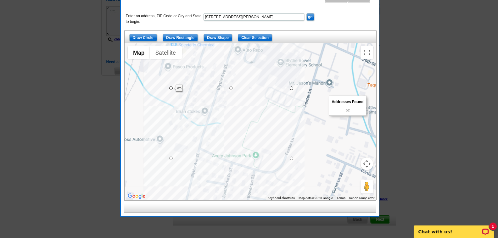
drag, startPoint x: 318, startPoint y: 100, endPoint x: 318, endPoint y: 126, distance: 25.8
click at [318, 127] on div at bounding box center [251, 121] width 252 height 157
drag, startPoint x: 172, startPoint y: 90, endPoint x: 171, endPoint y: 87, distance: 3.2
drag, startPoint x: 171, startPoint y: 82, endPoint x: 170, endPoint y: 79, distance: 3.6
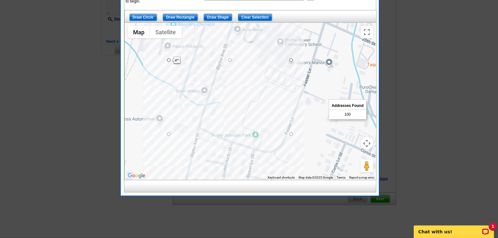
scroll to position [188, 0]
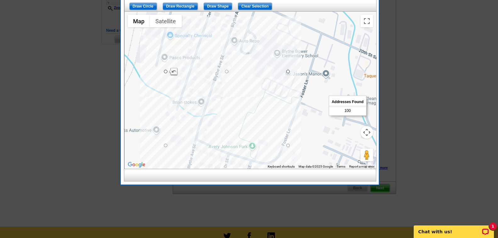
drag, startPoint x: 319, startPoint y: 99, endPoint x: 316, endPoint y: 119, distance: 20.1
click at [316, 120] on div at bounding box center [251, 90] width 252 height 157
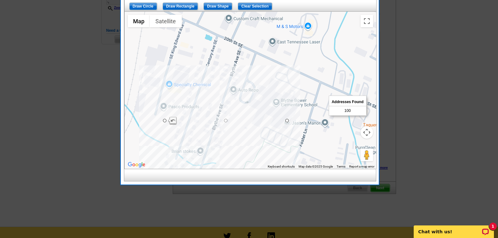
drag, startPoint x: 313, startPoint y: 70, endPoint x: 312, endPoint y: 120, distance: 49.4
click at [312, 120] on div at bounding box center [251, 90] width 252 height 157
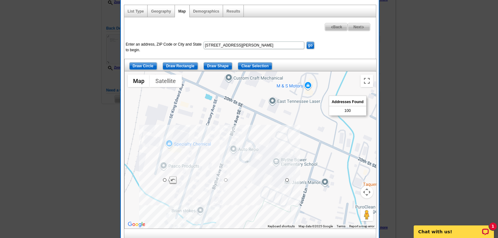
scroll to position [127, 0]
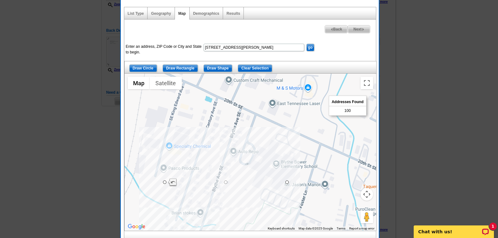
click at [364, 31] on span "Next" at bounding box center [359, 29] width 22 height 8
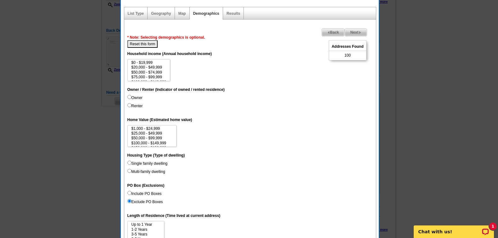
click at [364, 31] on span "Next" at bounding box center [356, 33] width 22 height 8
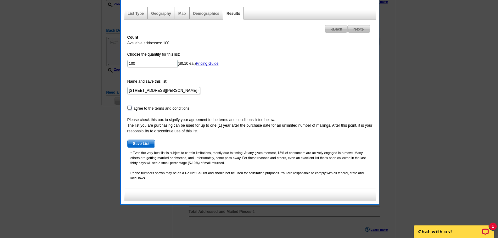
click at [129, 106] on input "checkbox" at bounding box center [129, 108] width 4 height 4
click at [134, 140] on span "Save List" at bounding box center [141, 144] width 27 height 8
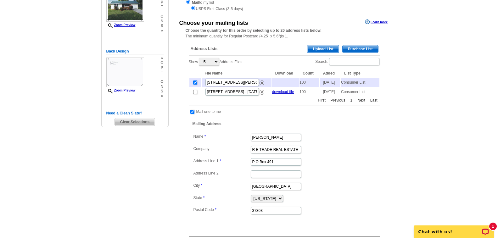
scroll to position [95, 0]
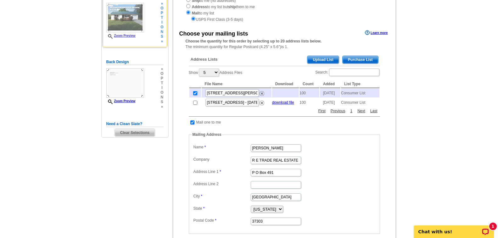
click at [121, 26] on img at bounding box center [125, 18] width 38 height 30
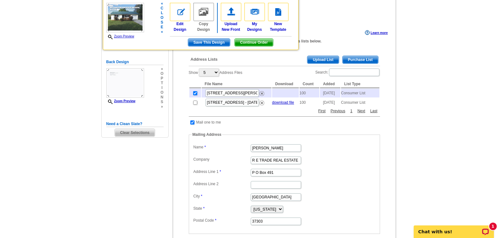
click at [120, 29] on img at bounding box center [125, 18] width 38 height 30
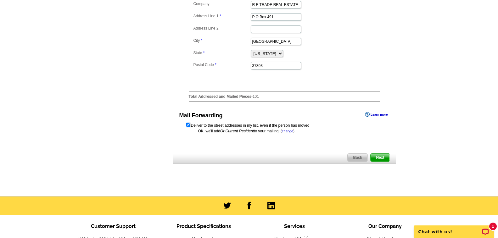
scroll to position [252, 0]
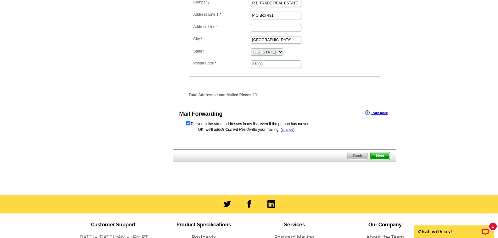
click at [380, 159] on span "Next" at bounding box center [380, 156] width 19 height 8
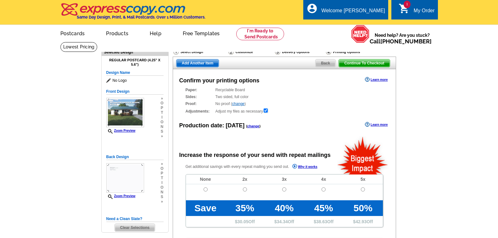
radio input "false"
click at [205, 188] on input "radio" at bounding box center [206, 190] width 4 height 4
radio input "true"
click at [317, 66] on span "Back" at bounding box center [326, 63] width 20 height 8
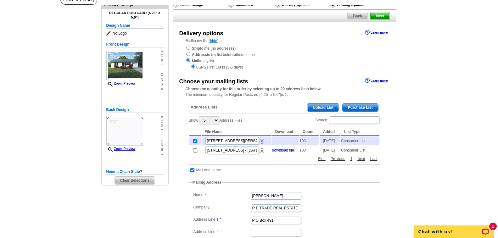
scroll to position [31, 0]
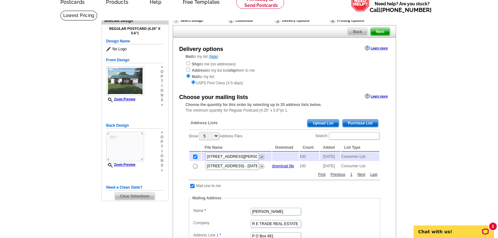
click at [350, 32] on span "Back" at bounding box center [358, 32] width 20 height 8
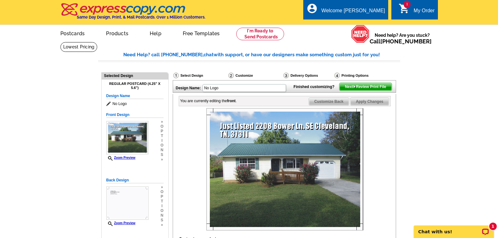
click at [357, 91] on span "Next Review Print File" at bounding box center [366, 87] width 52 height 8
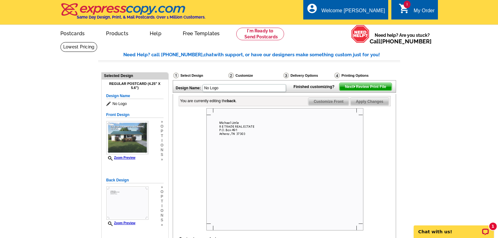
click at [345, 91] on span "Next Review Print File" at bounding box center [366, 87] width 52 height 8
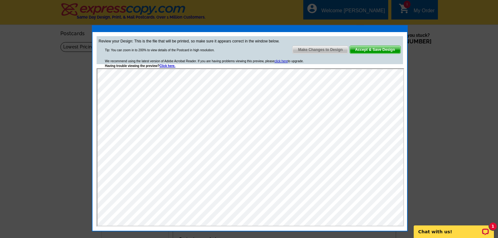
click at [381, 51] on span "Accept & Save Design" at bounding box center [375, 50] width 51 height 8
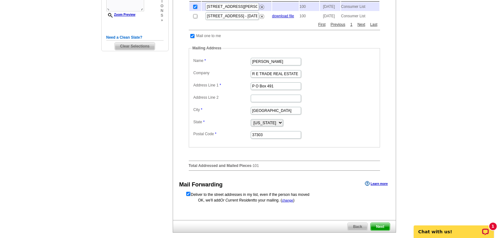
scroll to position [189, 0]
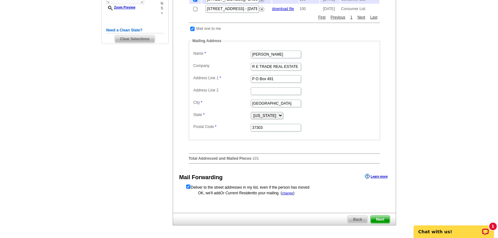
click at [193, 31] on input "checkbox" at bounding box center [192, 29] width 4 height 4
checkbox input "false"
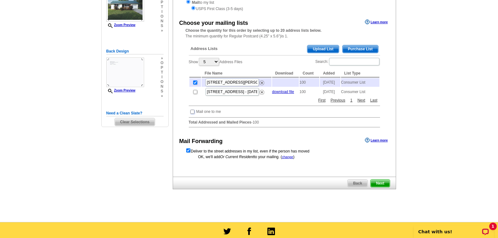
scroll to position [94, 0]
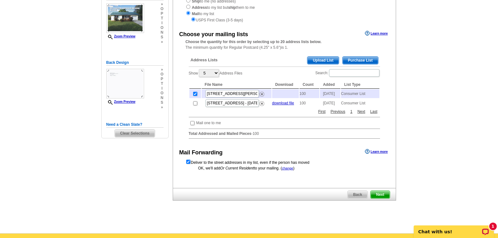
click at [377, 199] on span "Next" at bounding box center [380, 195] width 19 height 8
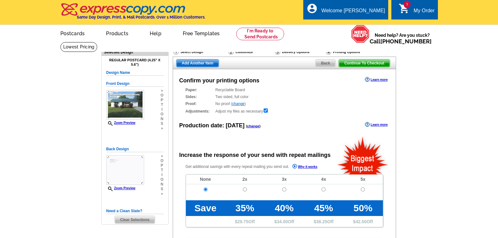
radio input "false"
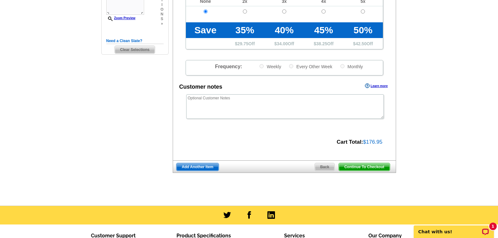
scroll to position [189, 0]
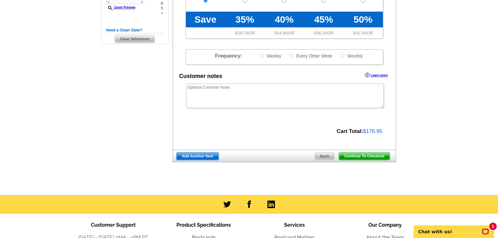
click at [348, 159] on span "Continue To Checkout" at bounding box center [364, 157] width 51 height 8
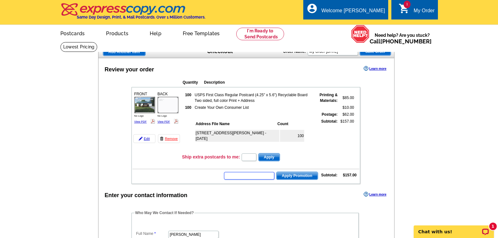
click at [262, 175] on input "text" at bounding box center [249, 176] width 50 height 8
type input "GROW0925"
click at [283, 178] on span "Apply Promotion" at bounding box center [297, 176] width 41 height 8
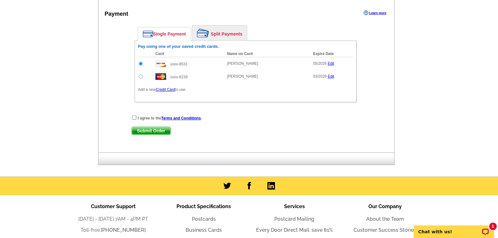
scroll to position [315, 0]
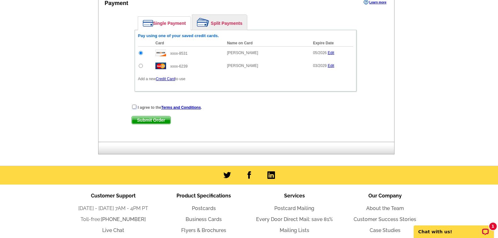
click at [134, 109] on input "checkbox" at bounding box center [134, 107] width 4 height 4
checkbox input "true"
click at [137, 120] on span "Submit Order" at bounding box center [151, 120] width 39 height 8
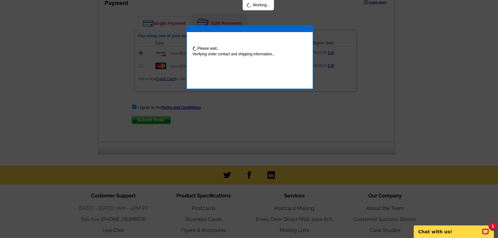
scroll to position [346, 0]
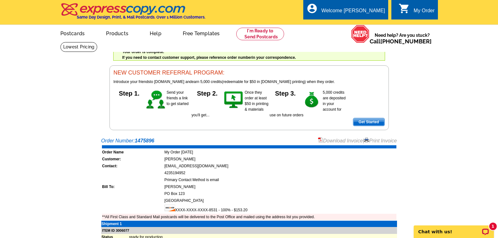
click at [324, 142] on link "Download Invoice" at bounding box center [340, 140] width 45 height 5
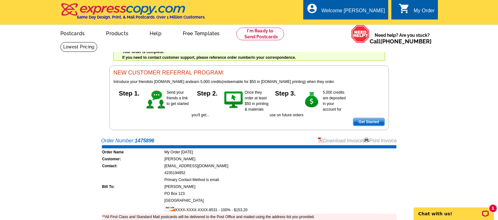
click at [367, 141] on img at bounding box center [366, 140] width 5 height 5
click at [351, 10] on div "Welcome [PERSON_NAME]" at bounding box center [354, 12] width 64 height 9
click at [369, 36] on link "Logout" at bounding box center [375, 36] width 16 height 6
